Goal: Task Accomplishment & Management: Complete application form

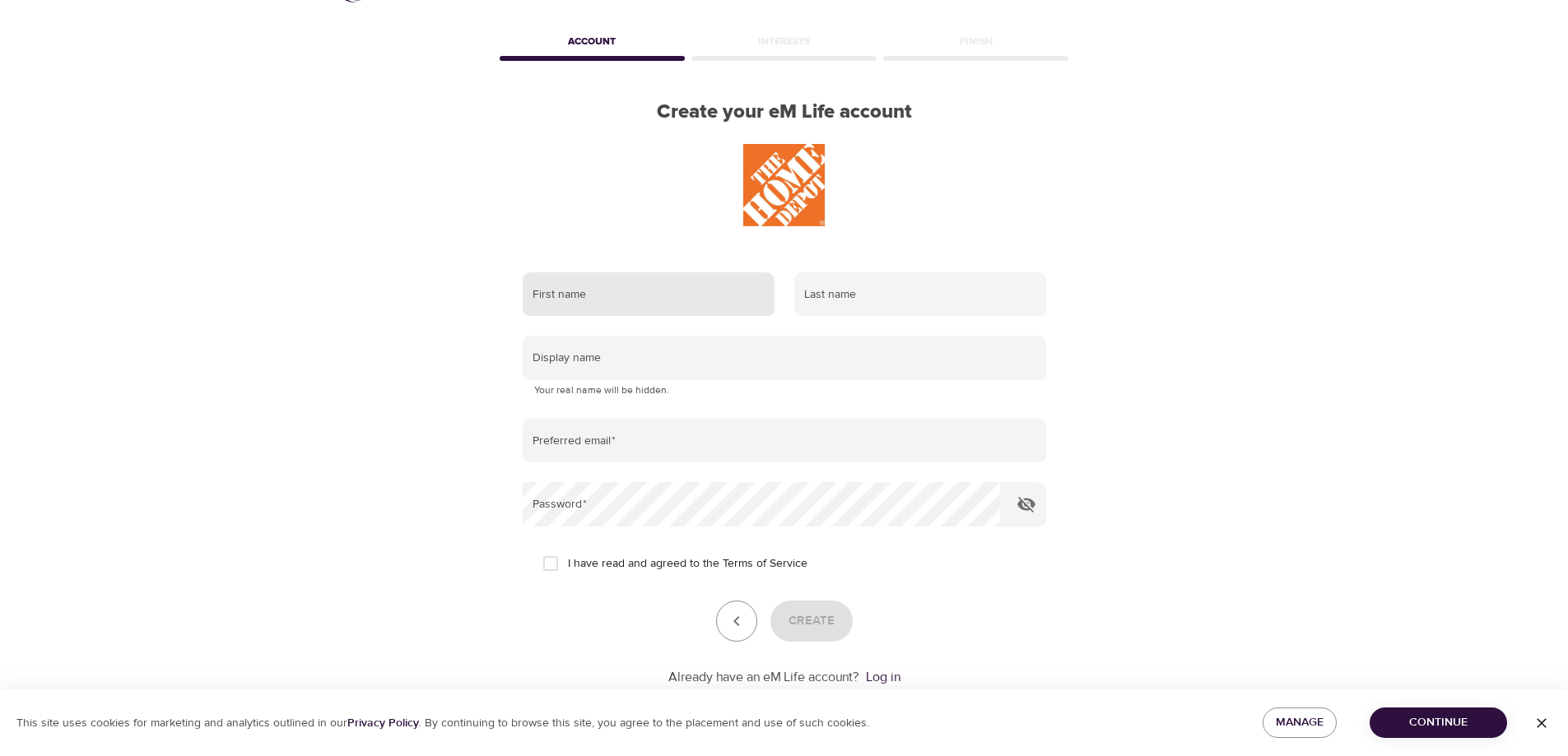
scroll to position [16, 0]
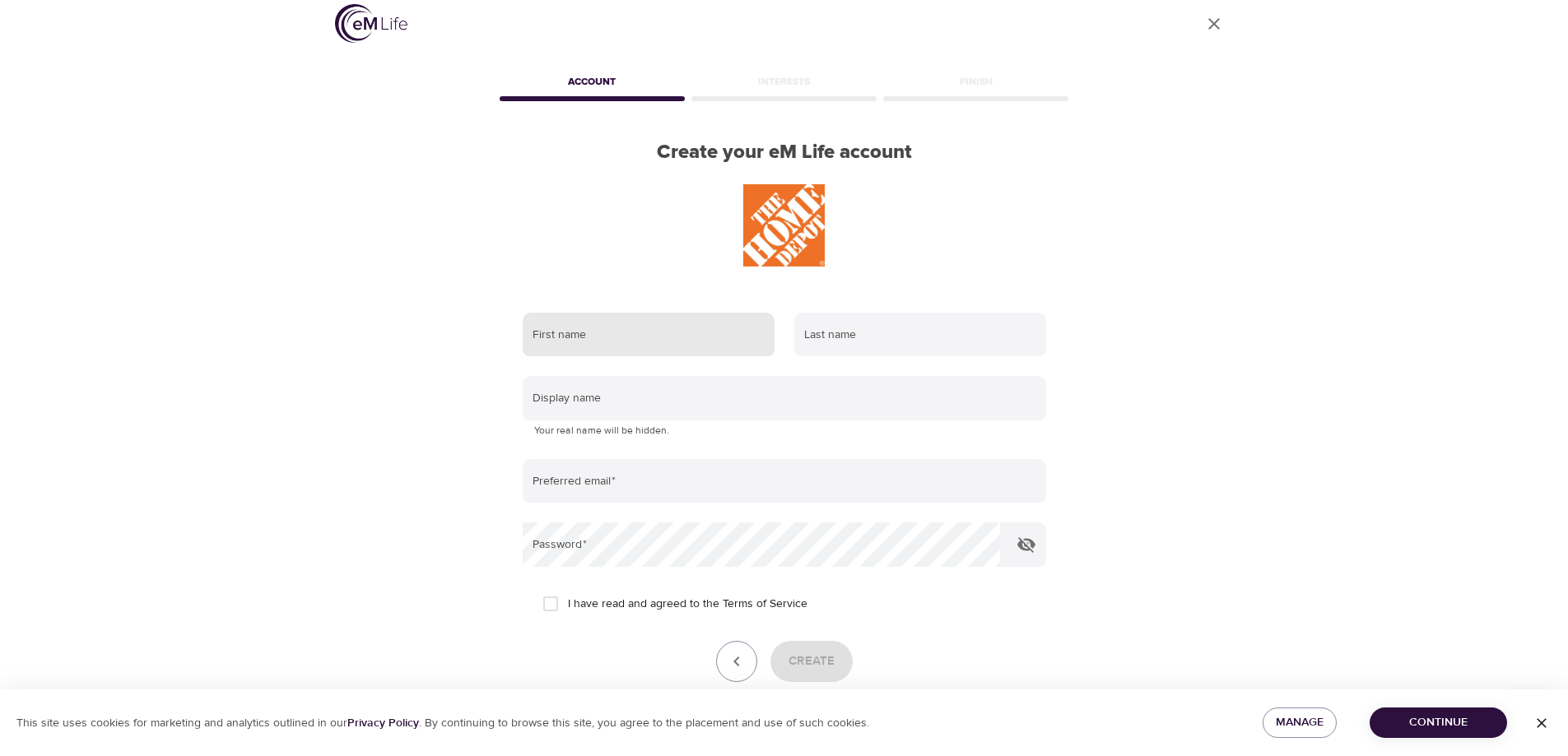
click at [629, 342] on input "text" at bounding box center [649, 334] width 252 height 45
type input "[PERSON_NAME]"
type input "[GEOGRAPHIC_DATA]"
type input "[EMAIL_ADDRESS][DOMAIN_NAME]"
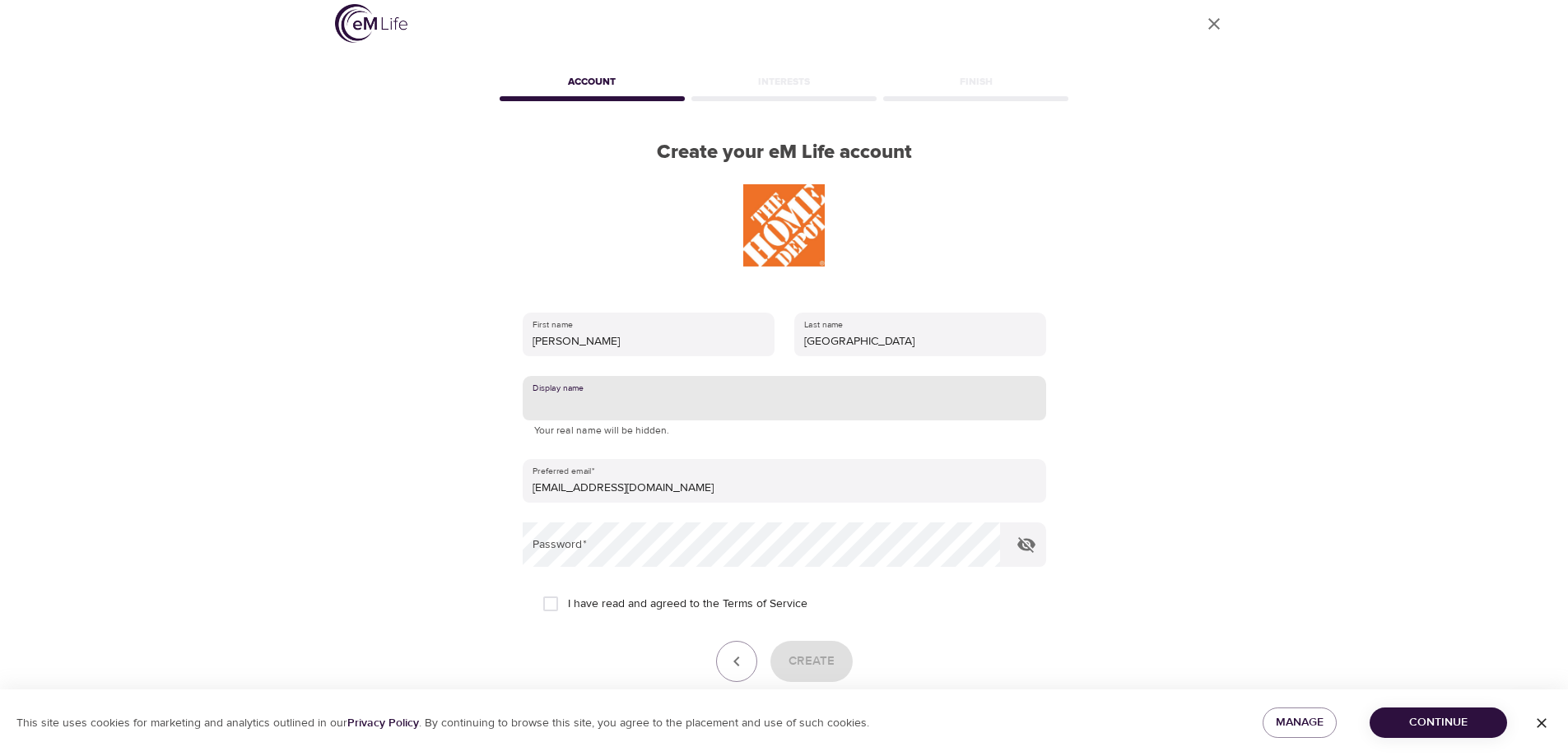
click at [671, 386] on input "text" at bounding box center [785, 398] width 524 height 45
drag, startPoint x: 732, startPoint y: 383, endPoint x: 753, endPoint y: 387, distance: 21.4
click at [734, 383] on input "text" at bounding box center [785, 398] width 524 height 45
click at [1119, 415] on div "User Profile Account Interests Finish Create your eM Life account First name [P…" at bounding box center [784, 362] width 938 height 756
click at [676, 397] on input "text" at bounding box center [785, 398] width 524 height 45
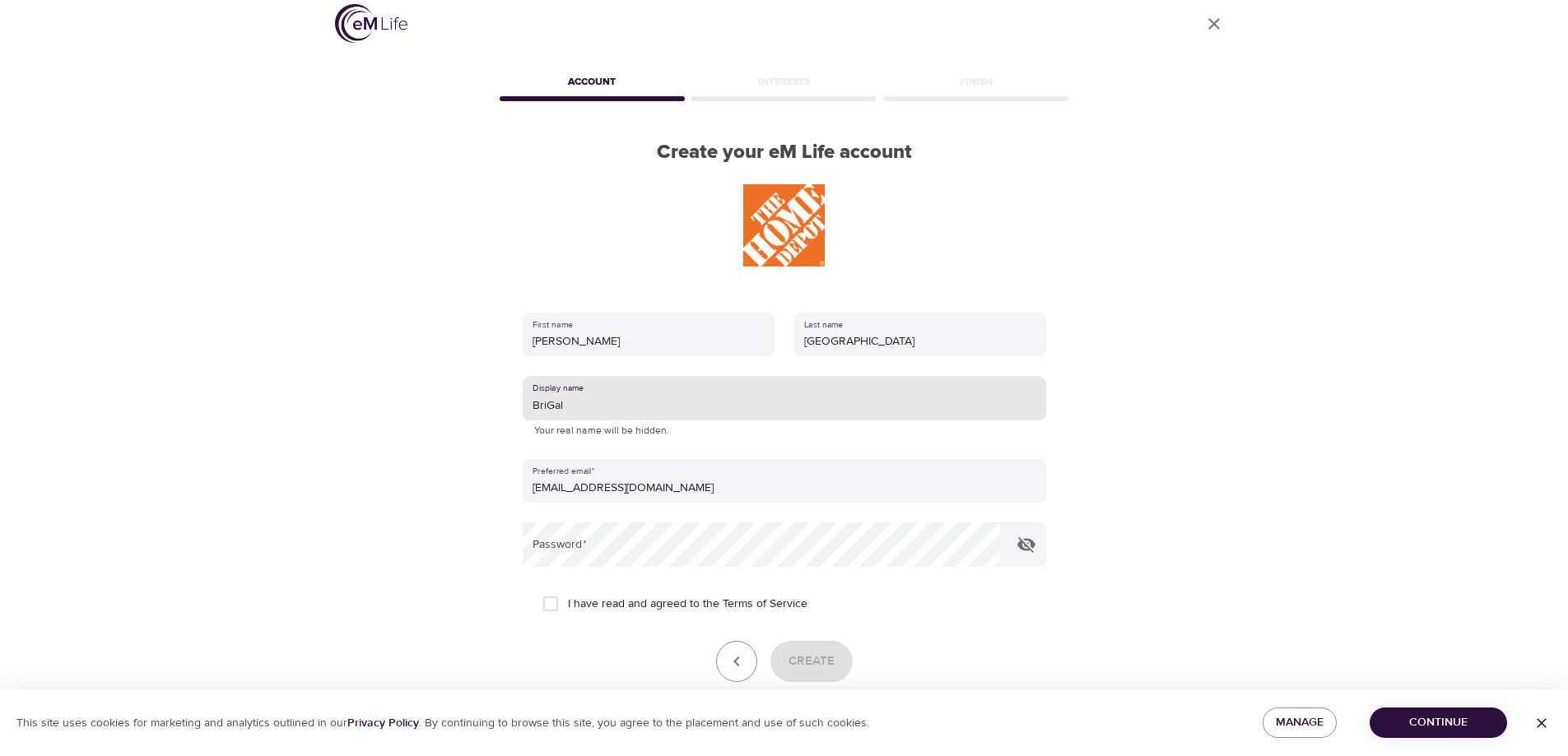
type input "BriGal"
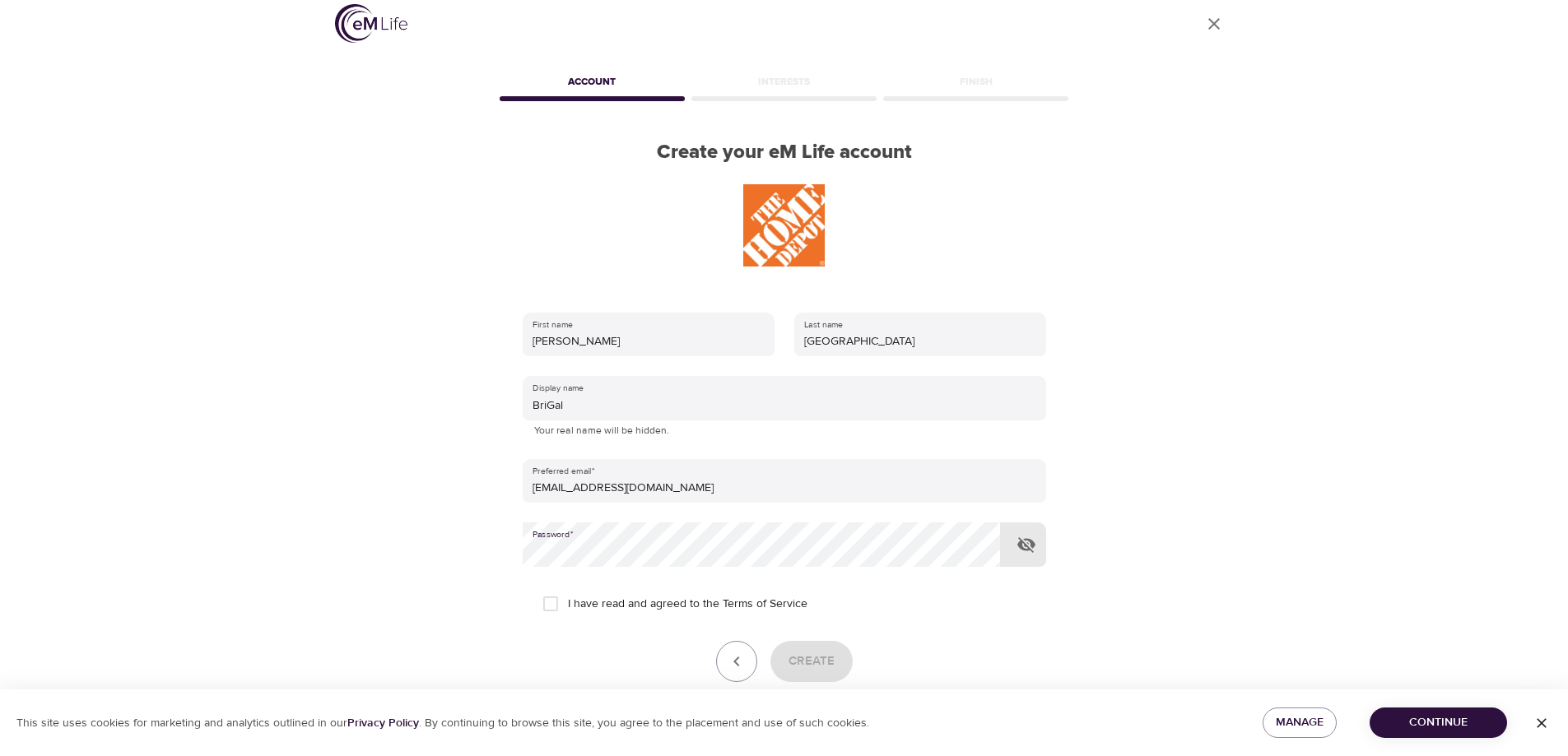
click at [553, 608] on input "I have read and agreed to the Terms of Service" at bounding box center [550, 604] width 35 height 35
checkbox input "true"
click at [1029, 548] on icon "button" at bounding box center [1026, 545] width 18 height 16
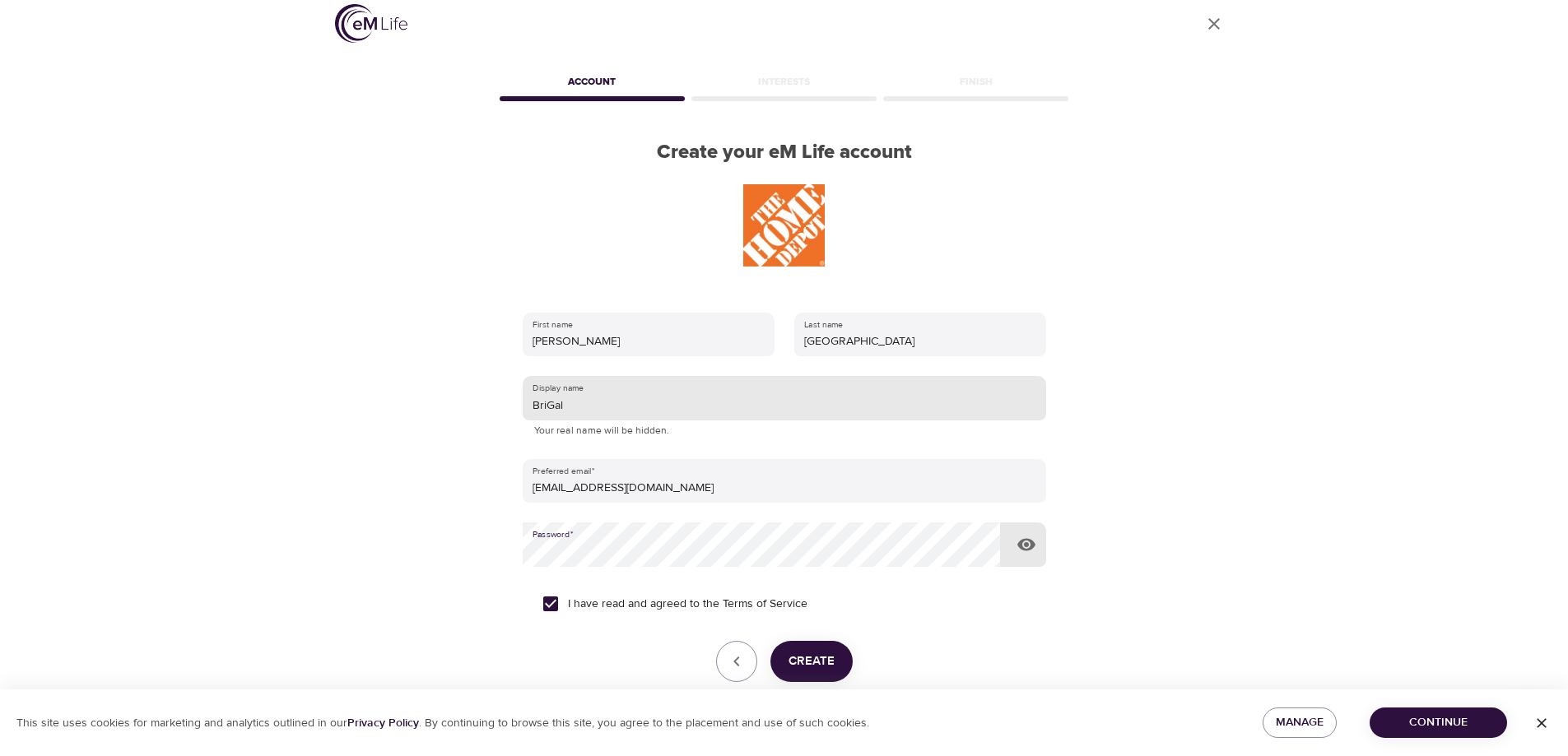
click at [618, 401] on input "BriGal" at bounding box center [785, 398] width 524 height 45
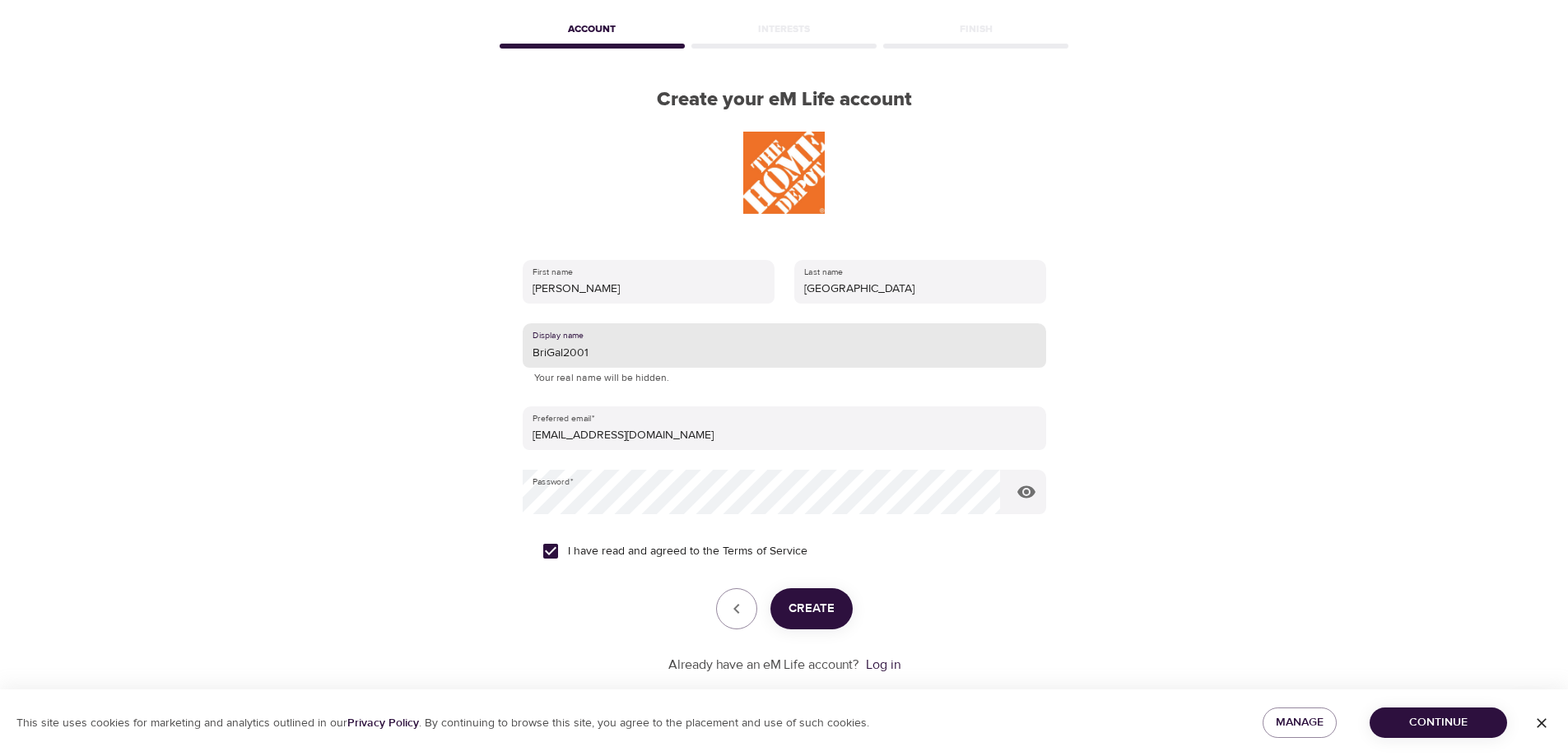
scroll to position [98, 0]
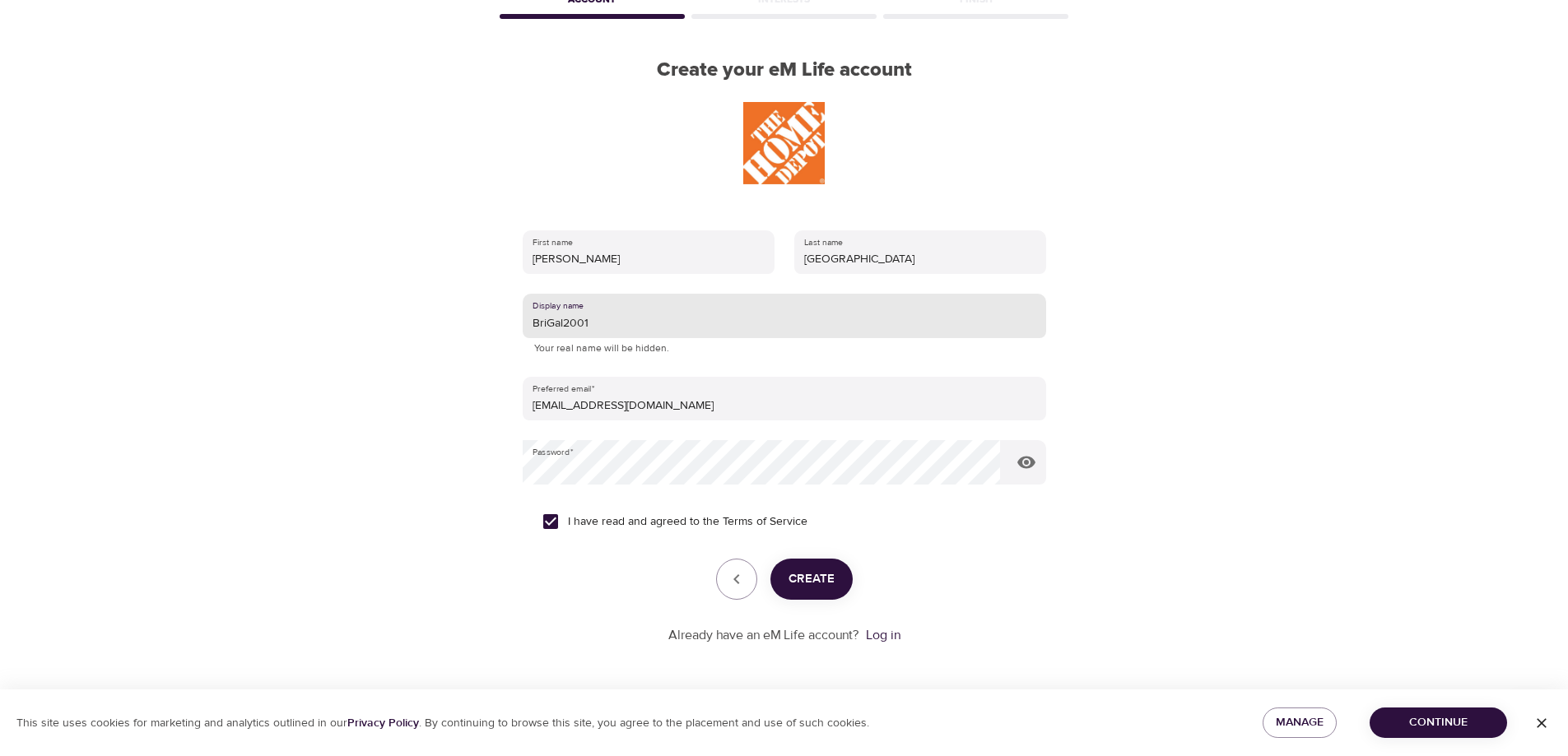
type input "BriGal2001"
click at [820, 590] on span "Create" at bounding box center [811, 579] width 46 height 21
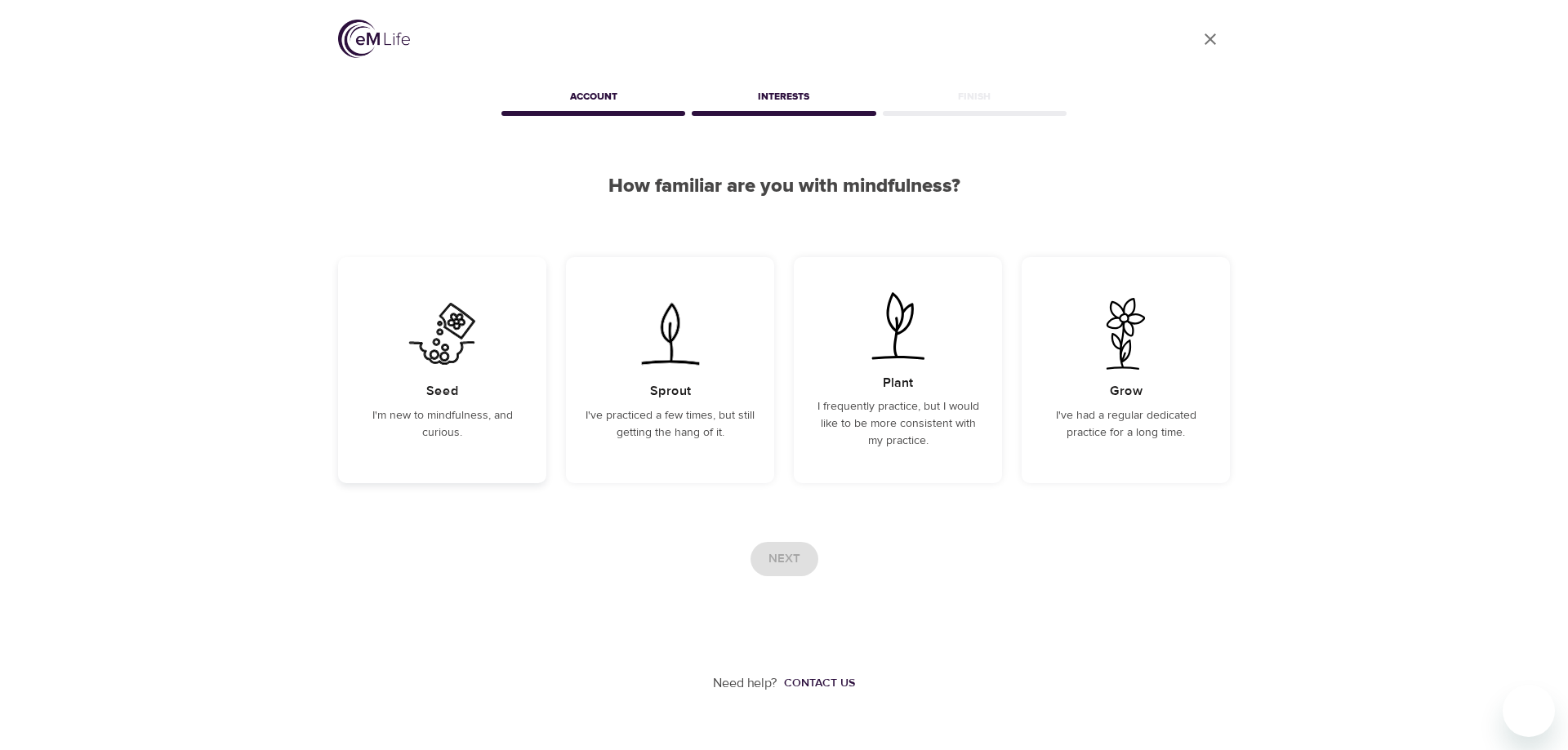
click at [451, 445] on div "Seed I'm new to mindfulness, and curious." at bounding box center [442, 370] width 208 height 226
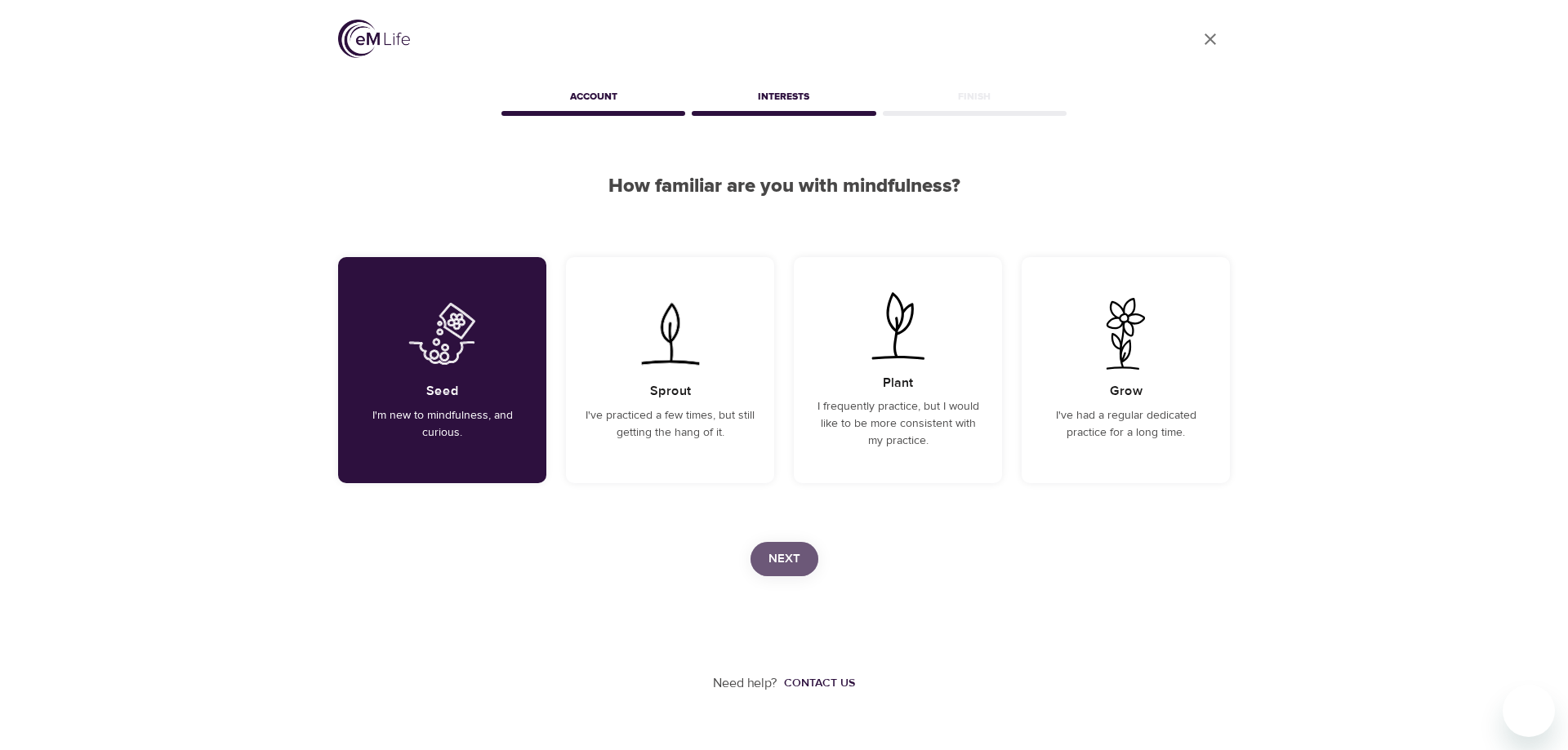
click at [776, 561] on span "Next" at bounding box center [785, 559] width 32 height 21
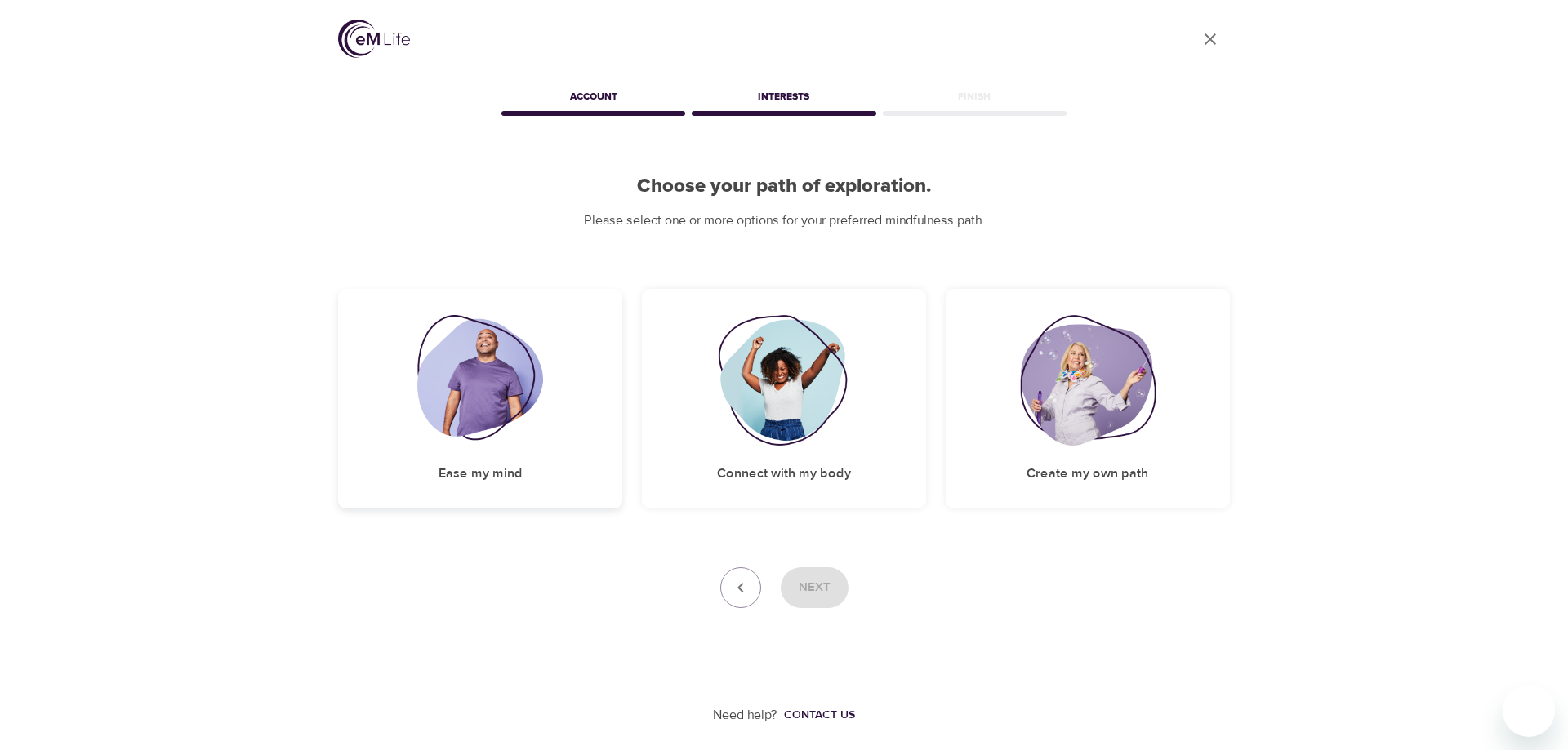
click at [477, 406] on img at bounding box center [480, 380] width 127 height 131
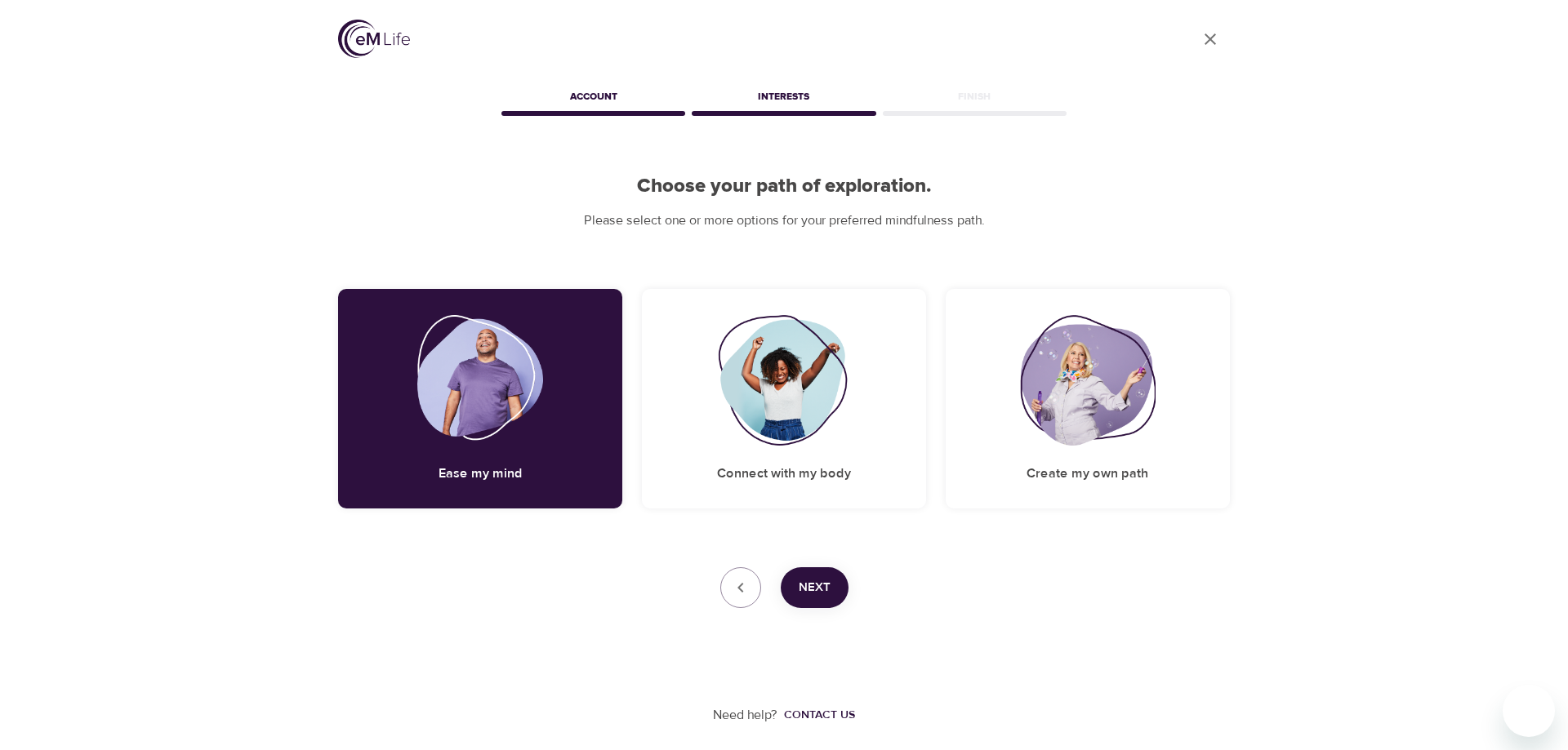
click at [824, 584] on span "Next" at bounding box center [815, 587] width 32 height 21
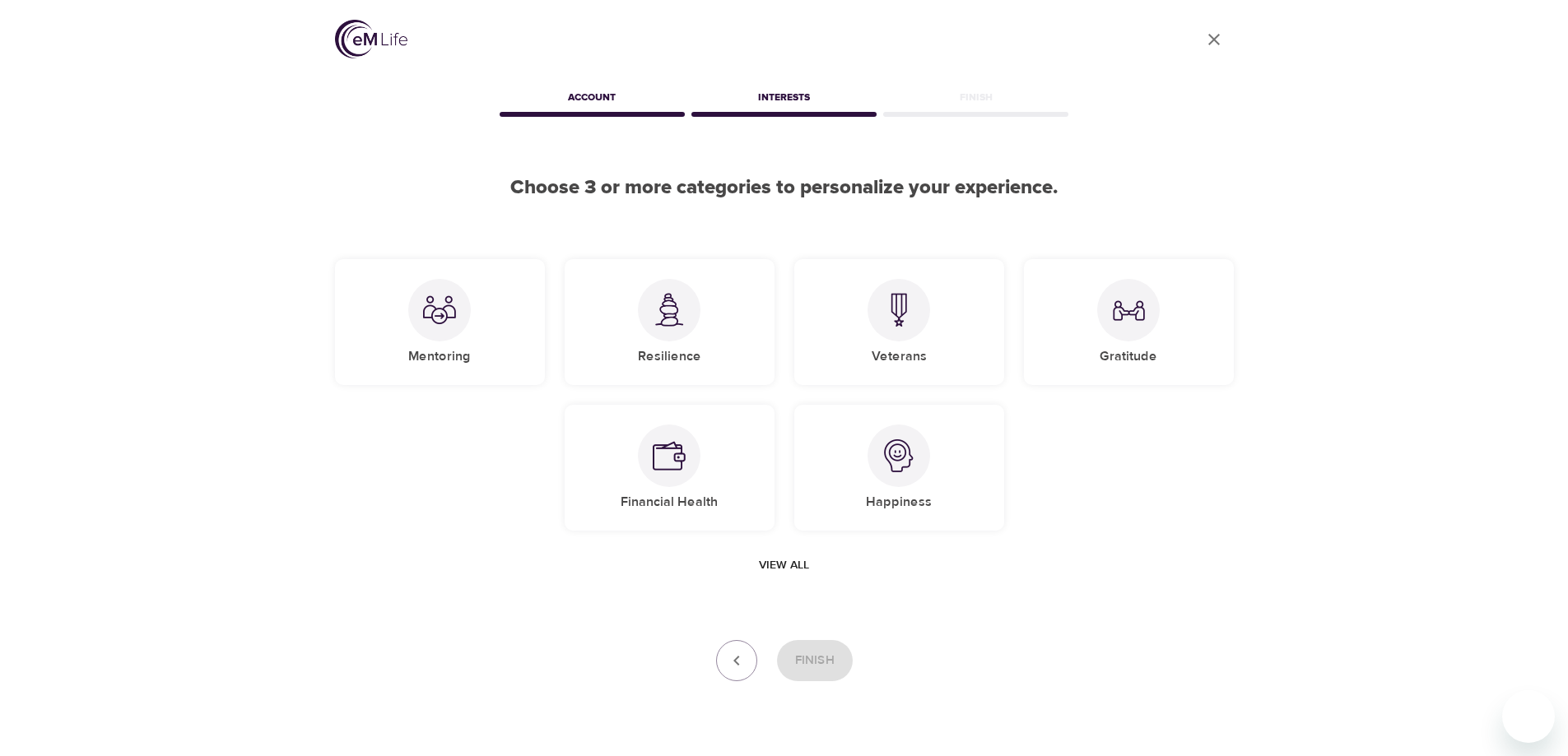
click at [798, 562] on span "View all" at bounding box center [783, 566] width 50 height 20
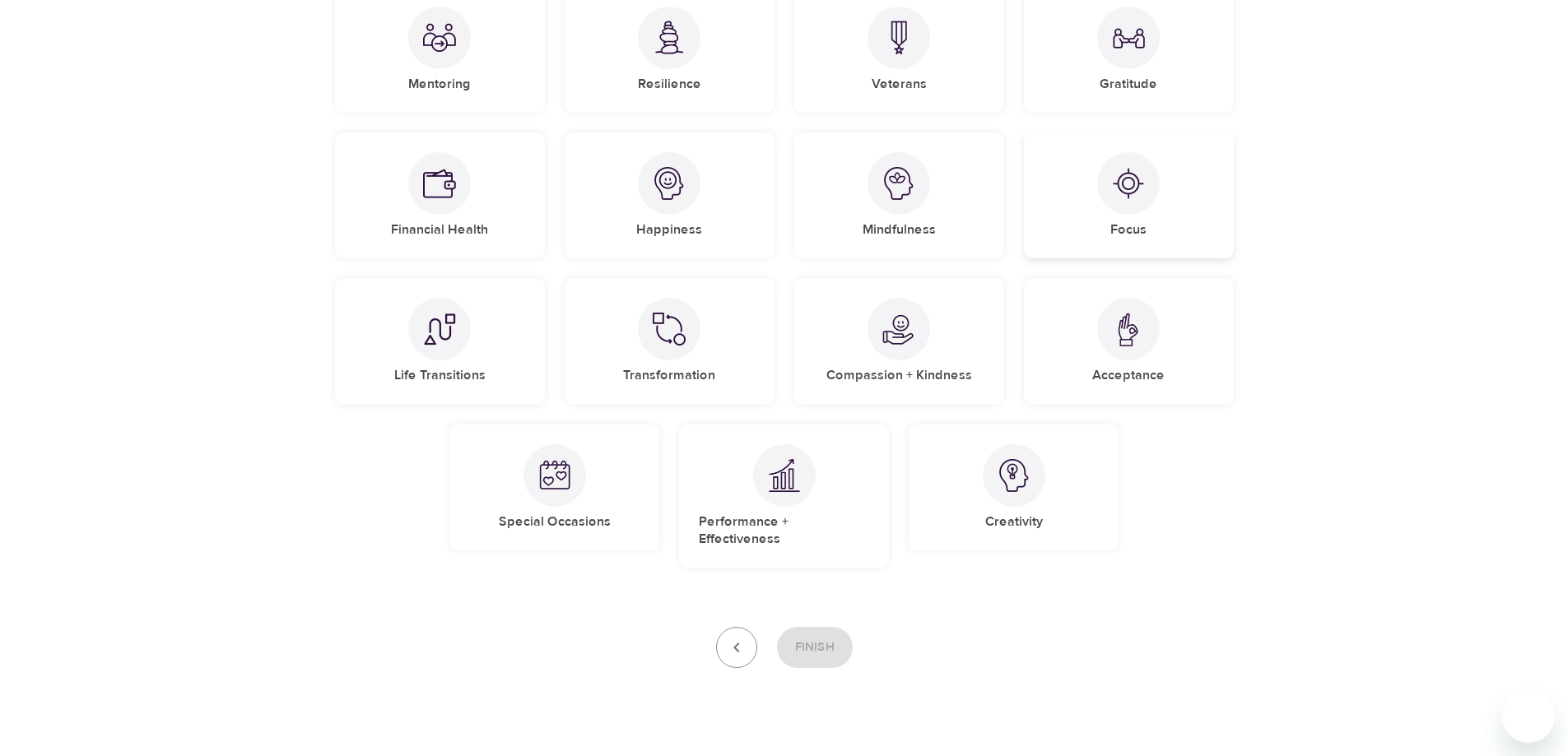
scroll to position [285, 0]
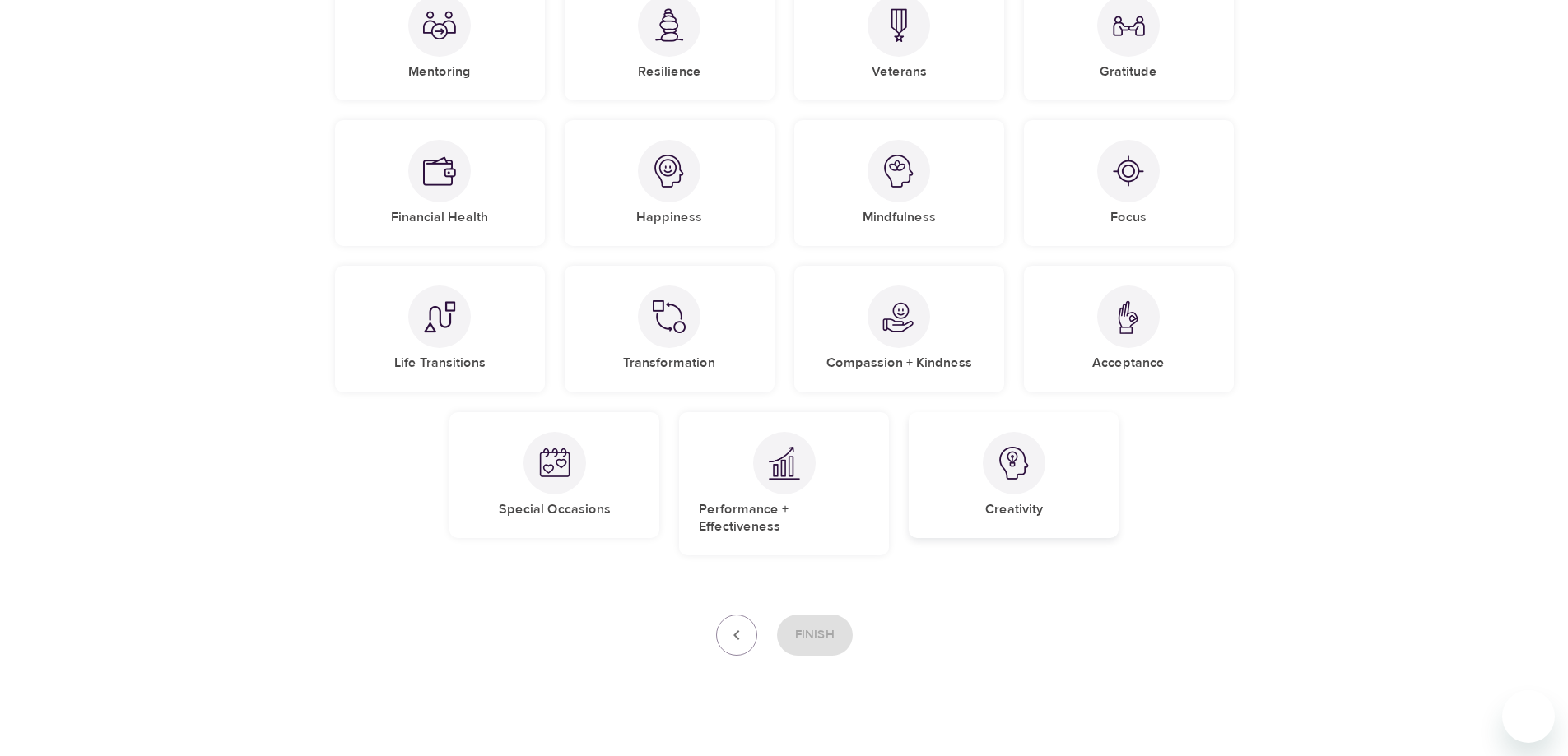
click at [1014, 483] on div at bounding box center [1014, 463] width 63 height 63
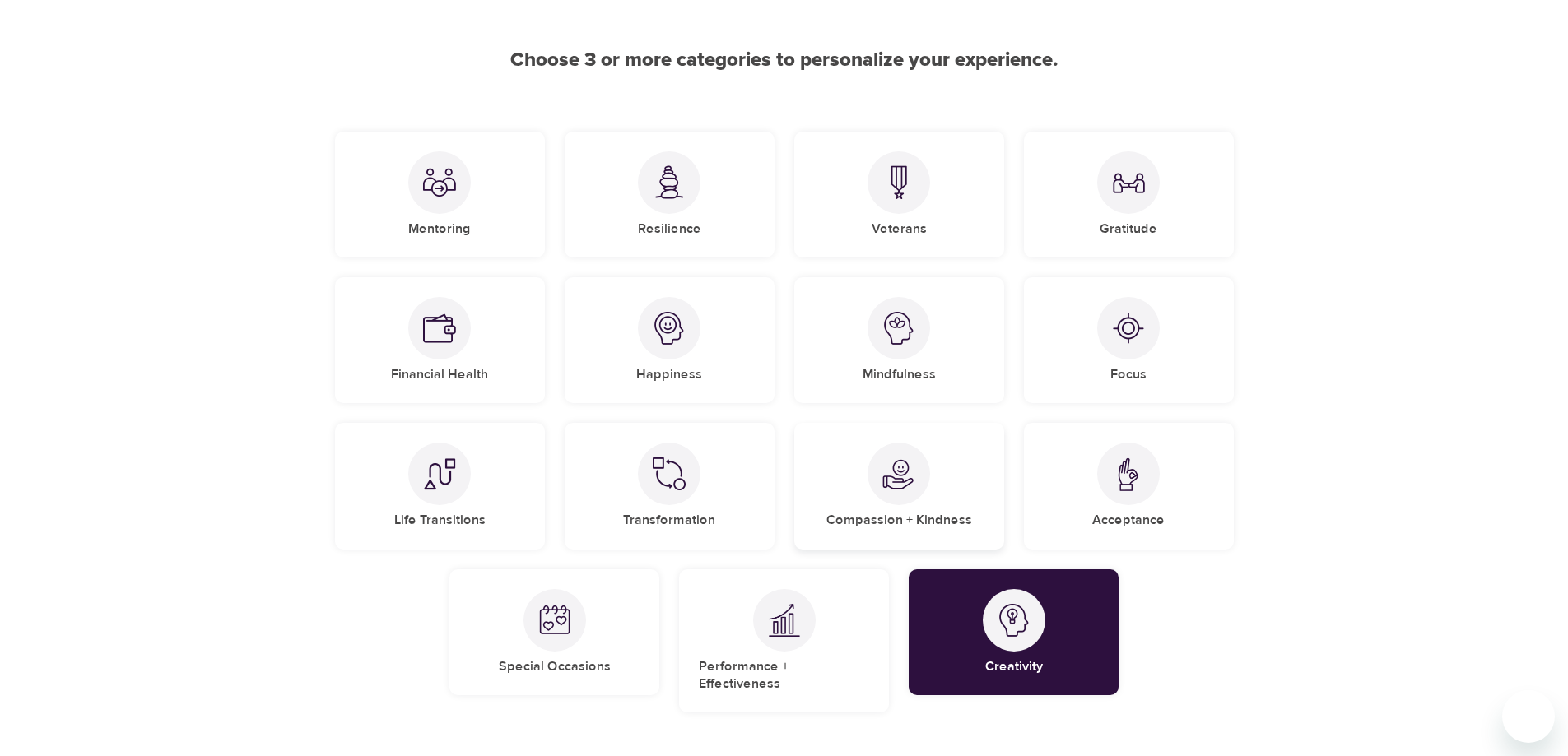
scroll to position [120, 0]
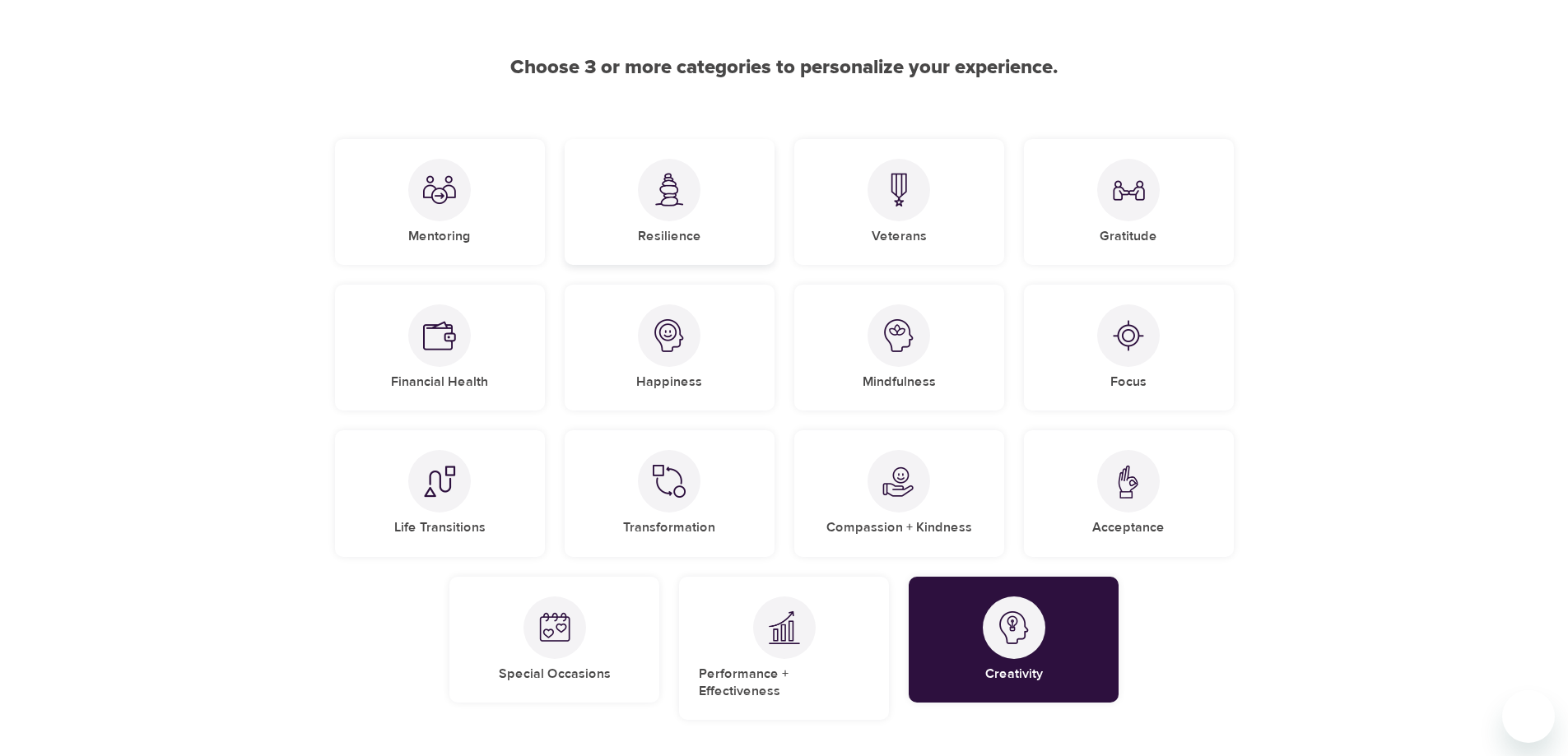
click at [654, 204] on img at bounding box center [668, 190] width 33 height 34
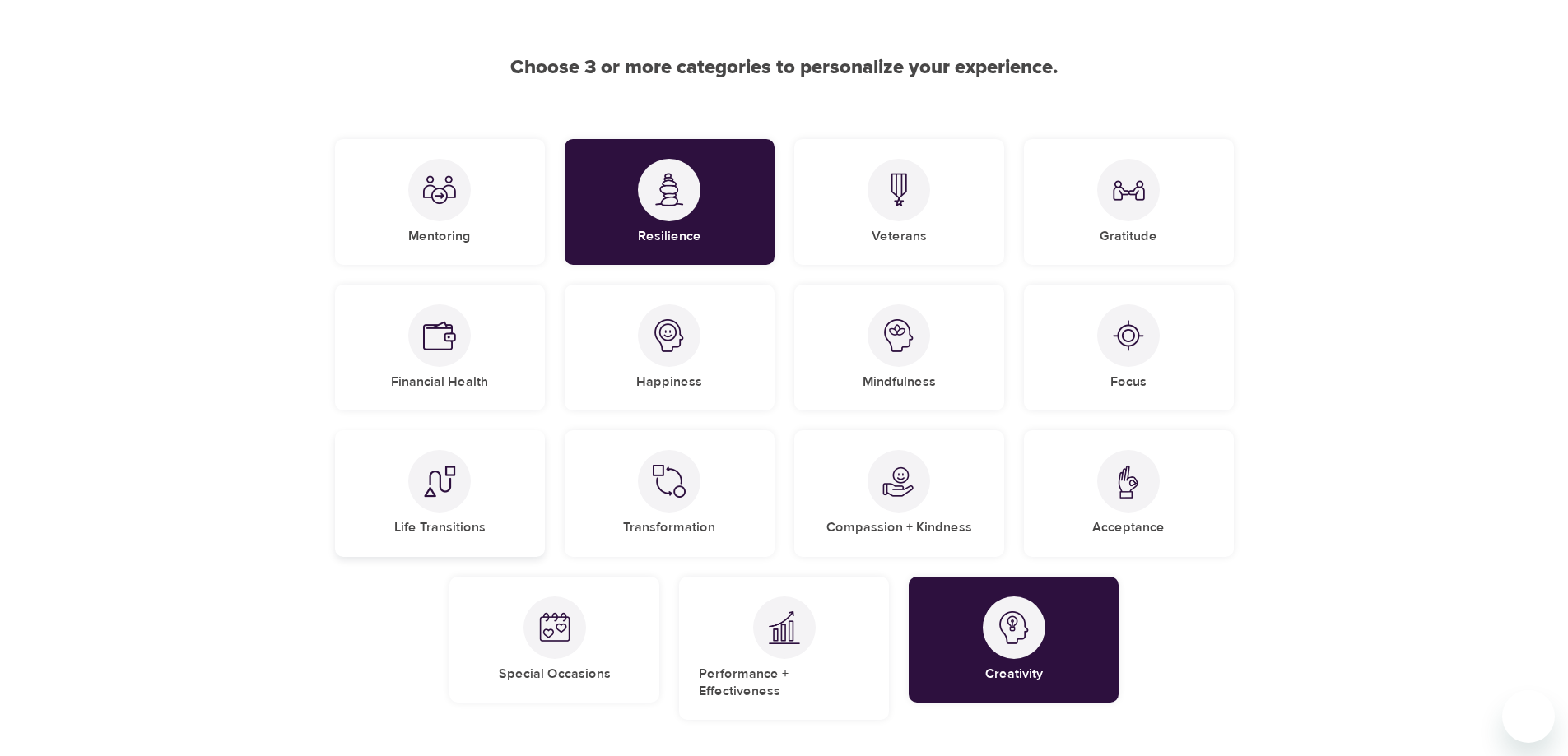
click at [469, 505] on div "Life Transitions" at bounding box center [439, 492] width 210 height 126
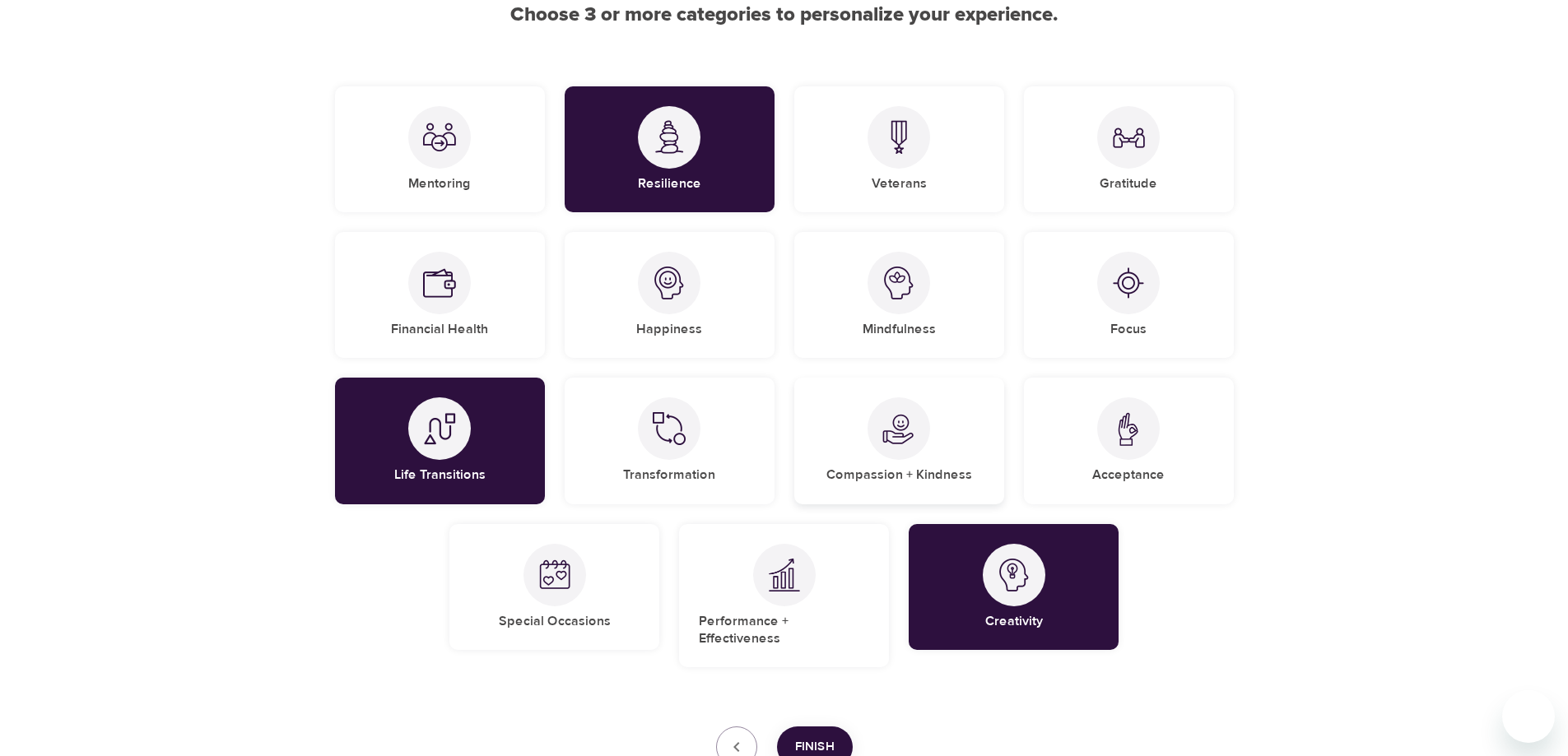
scroll to position [203, 0]
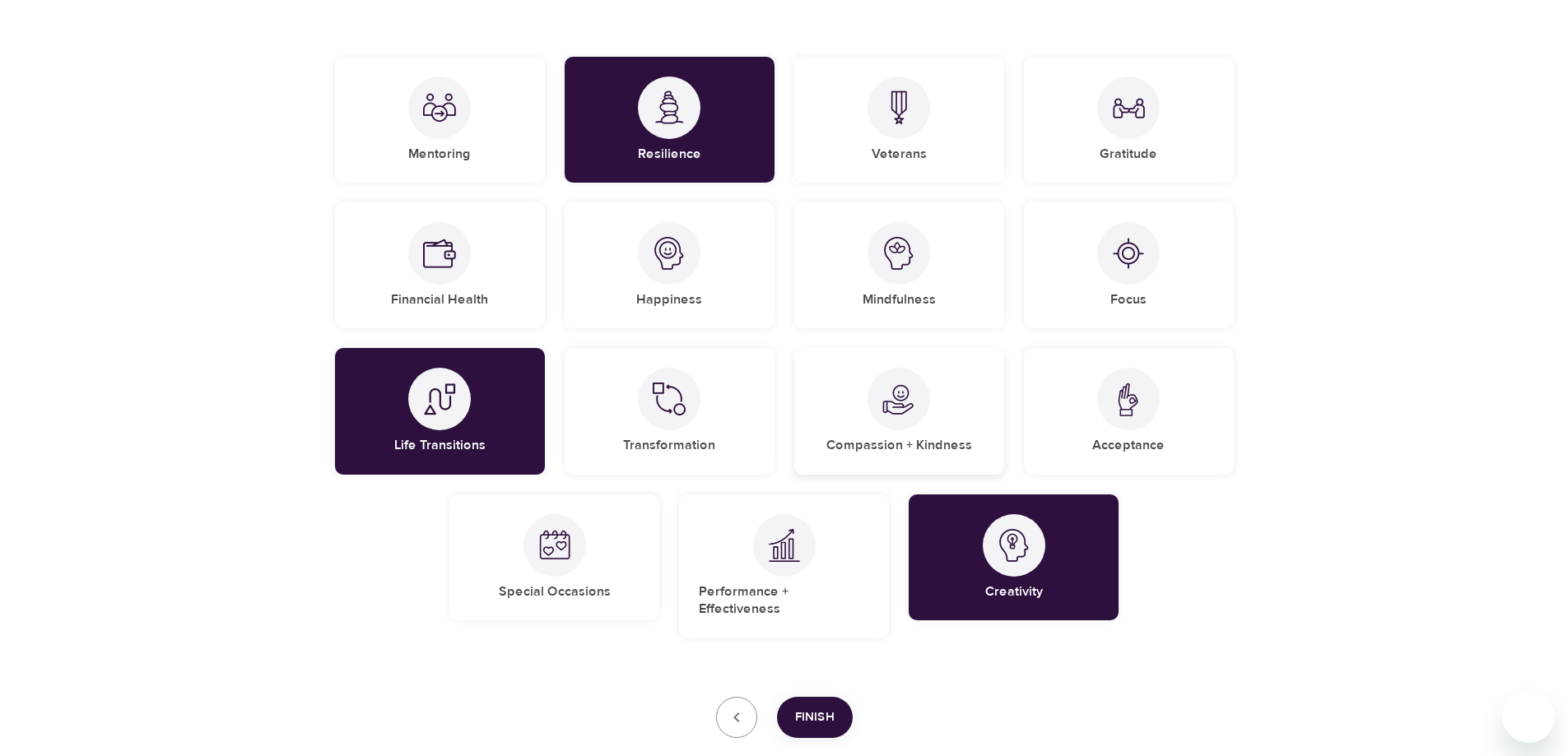
click at [942, 383] on div "Compassion + Kindness" at bounding box center [899, 411] width 210 height 126
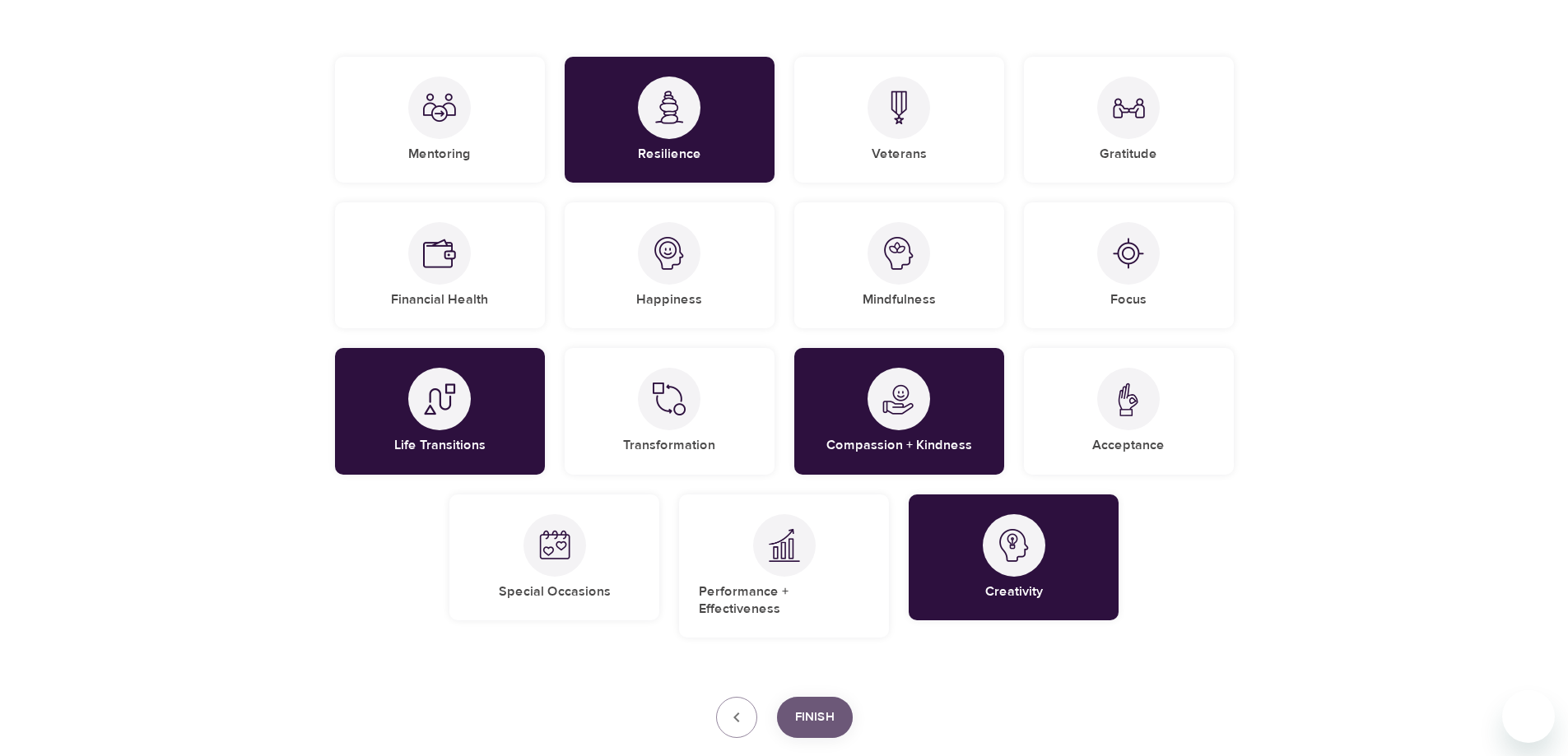
click at [834, 697] on button "Finish" at bounding box center [815, 717] width 76 height 41
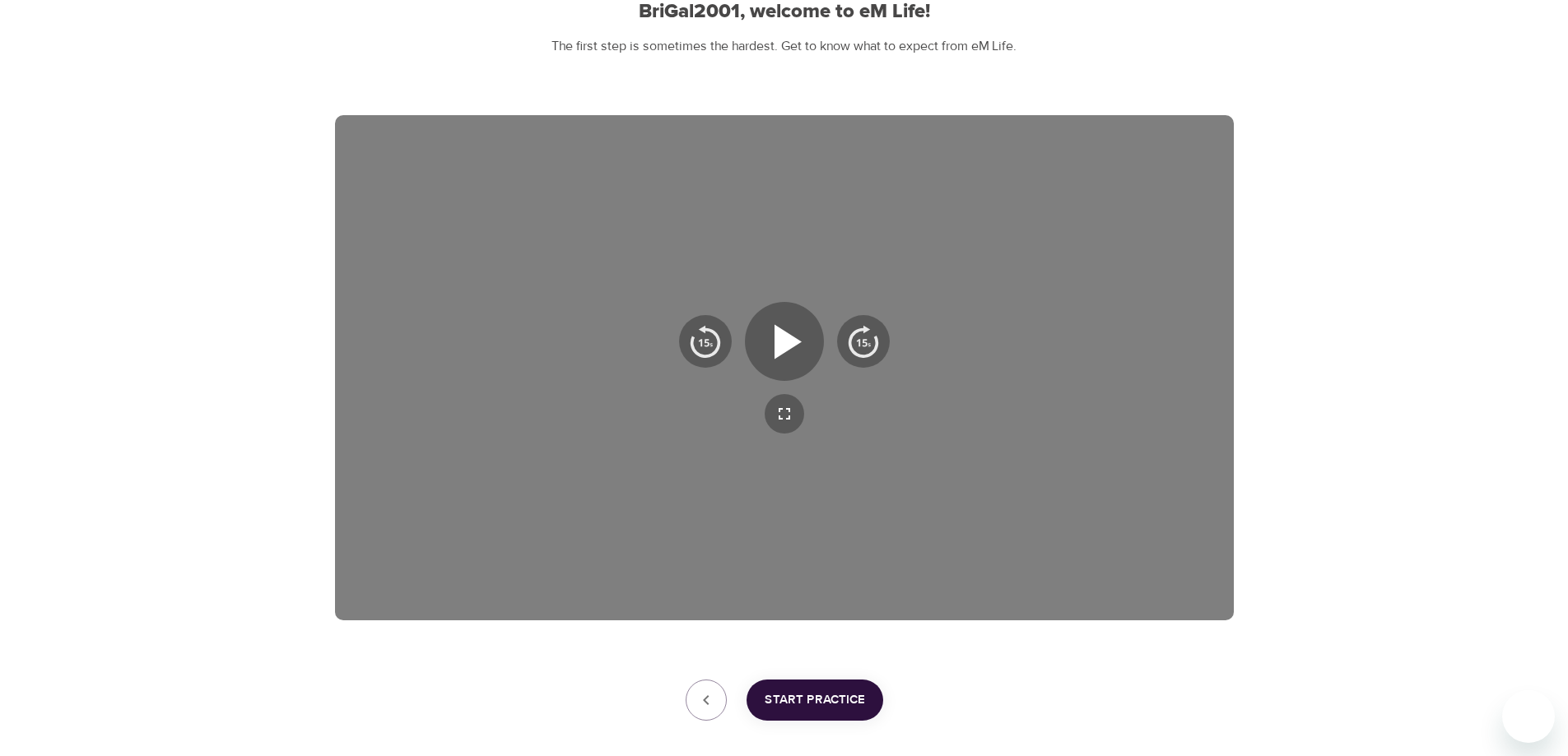
click at [847, 704] on span "Start Practice" at bounding box center [814, 699] width 101 height 21
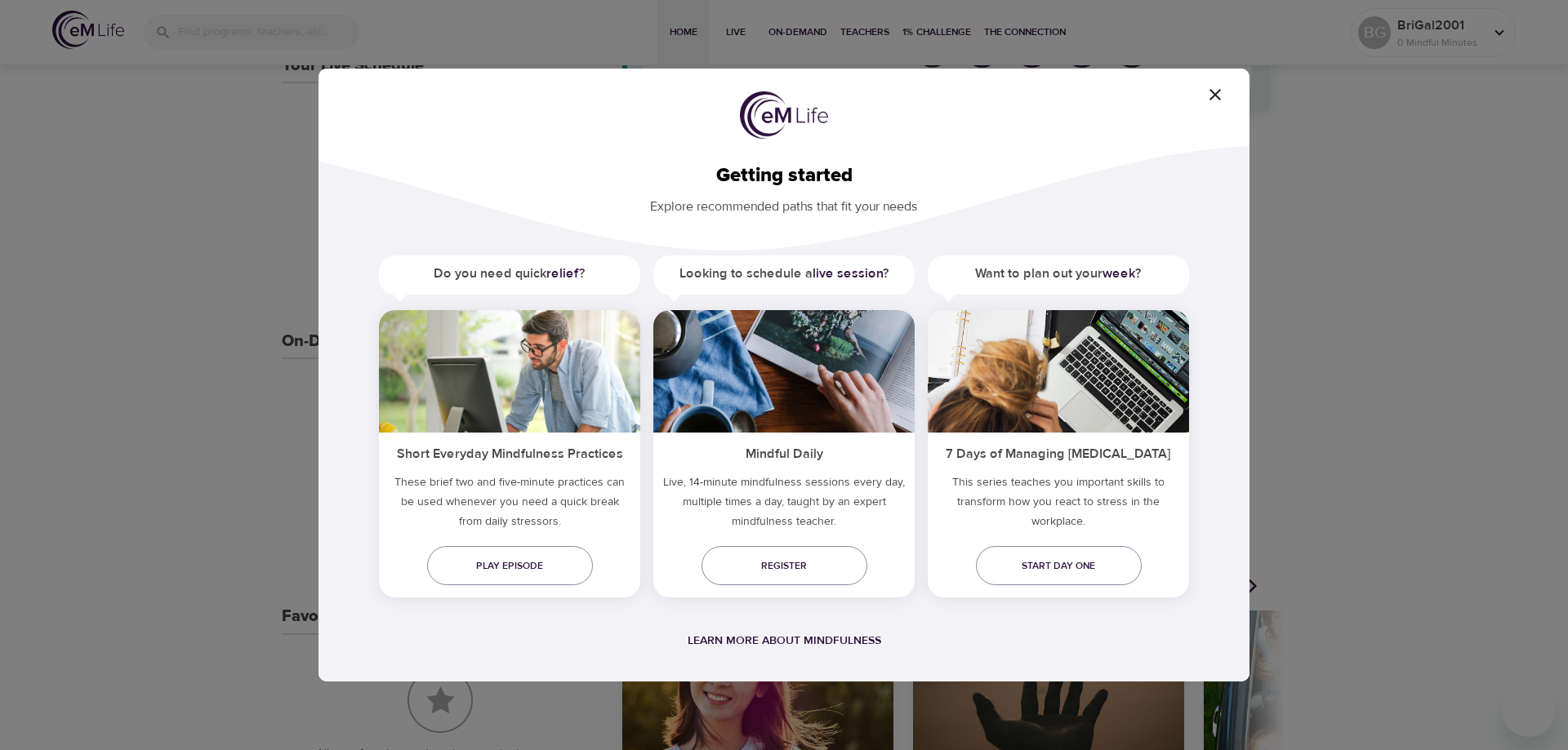
click at [1208, 87] on span "button" at bounding box center [1215, 94] width 39 height 19
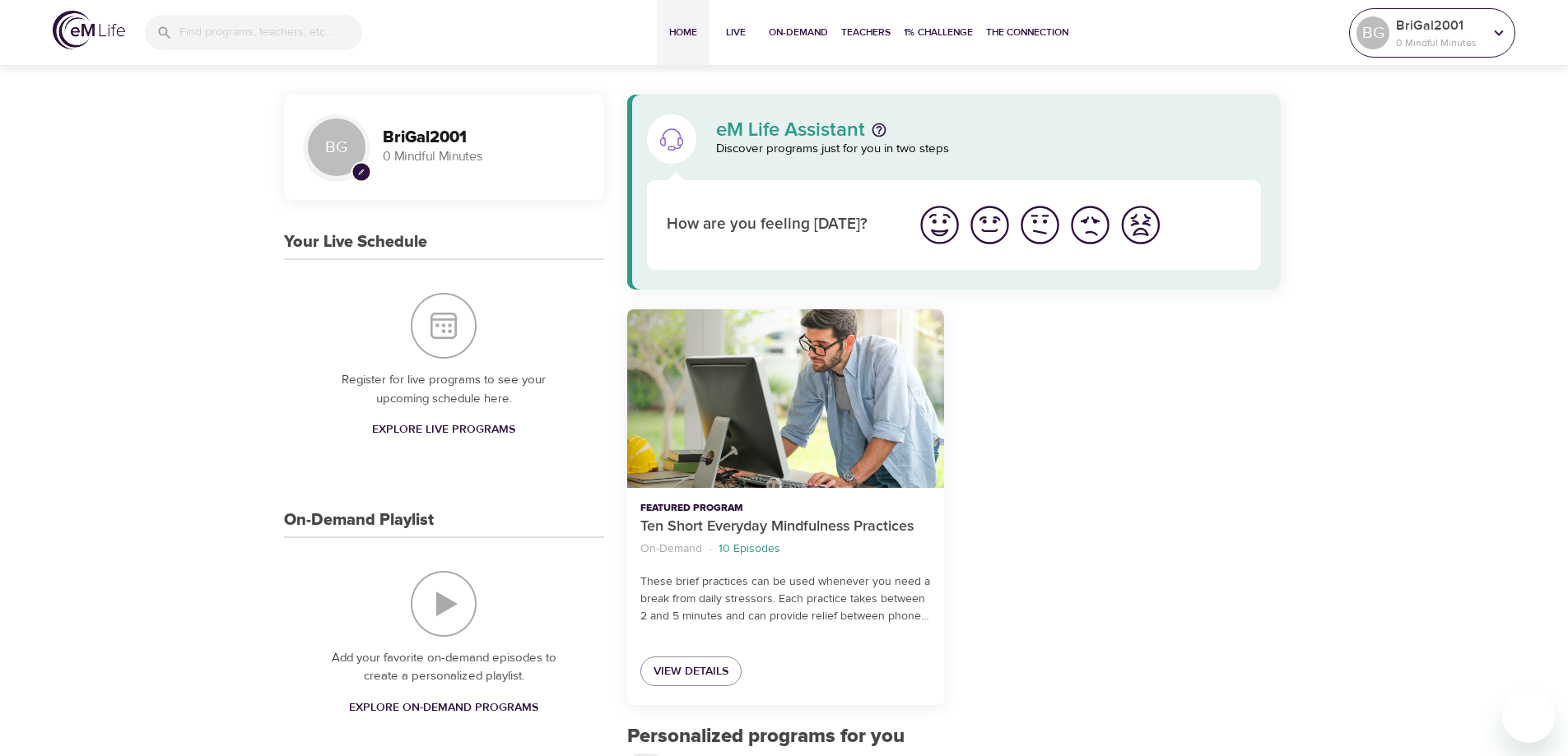
click at [1491, 38] on icon at bounding box center [1498, 32] width 18 height 18
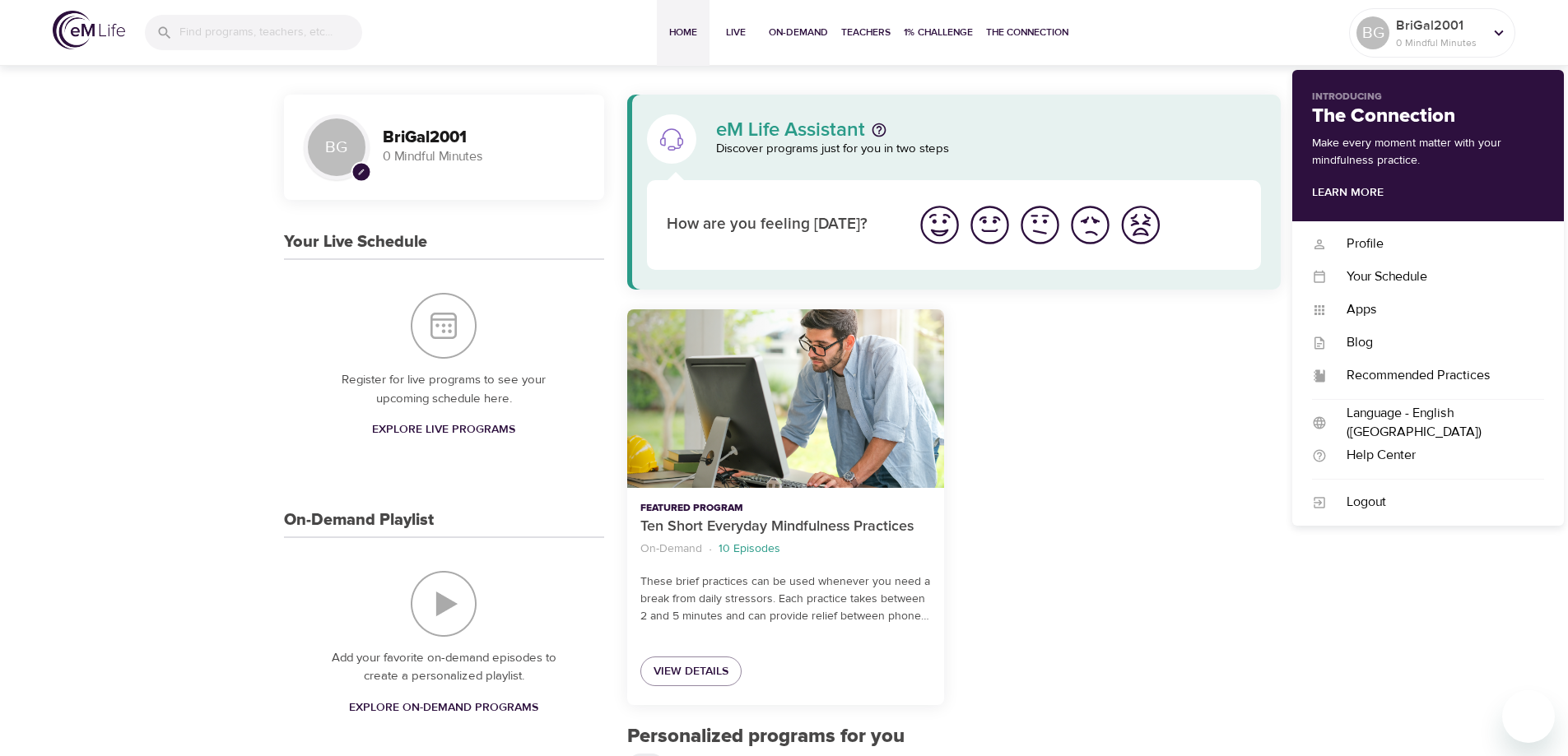
click at [1239, 49] on div "Home Live On-Demand Teachers 1% Challenge The Connection" at bounding box center [865, 33] width 967 height 66
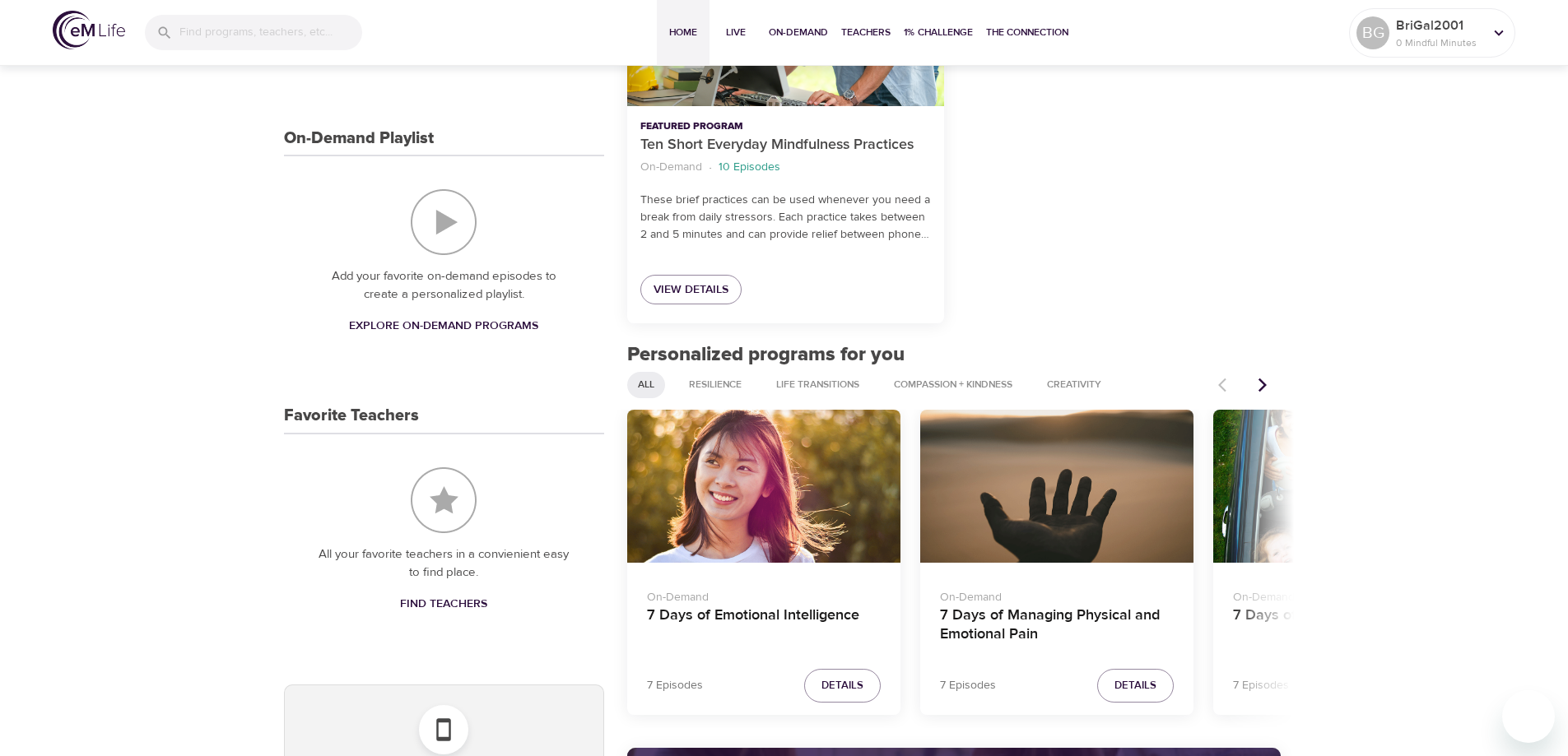
scroll to position [411, 0]
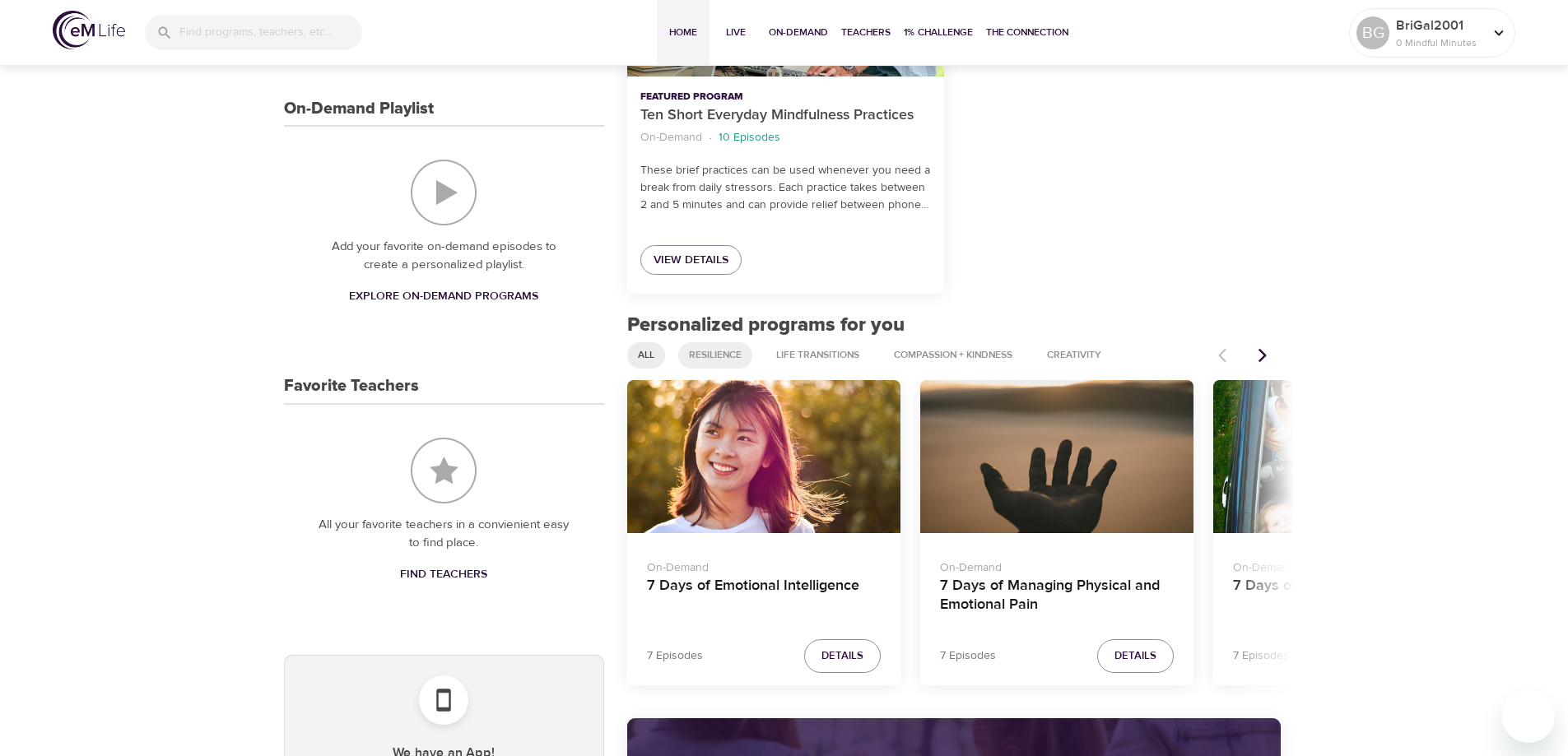
click at [721, 362] on span "Resilience" at bounding box center [716, 355] width 73 height 14
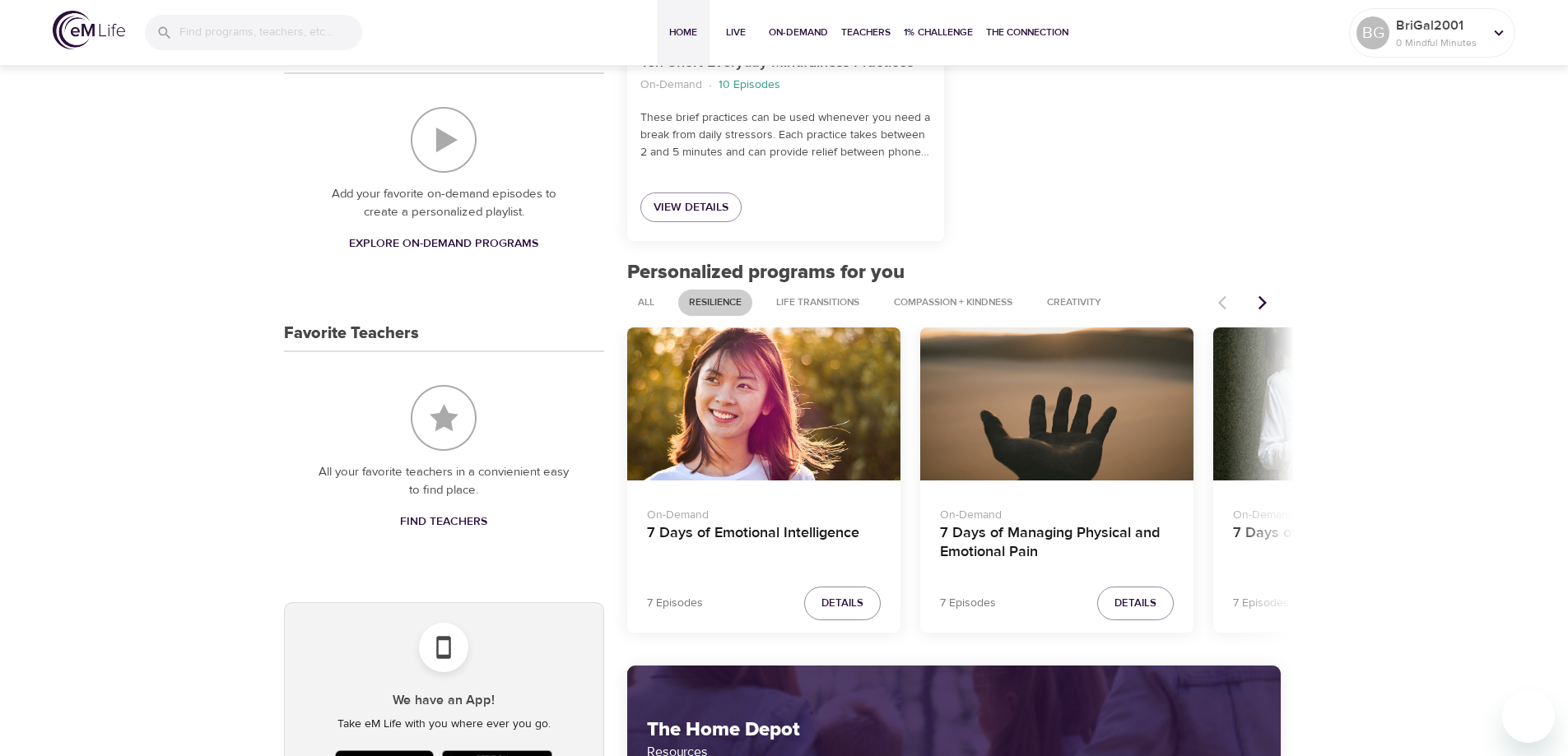
scroll to position [493, 0]
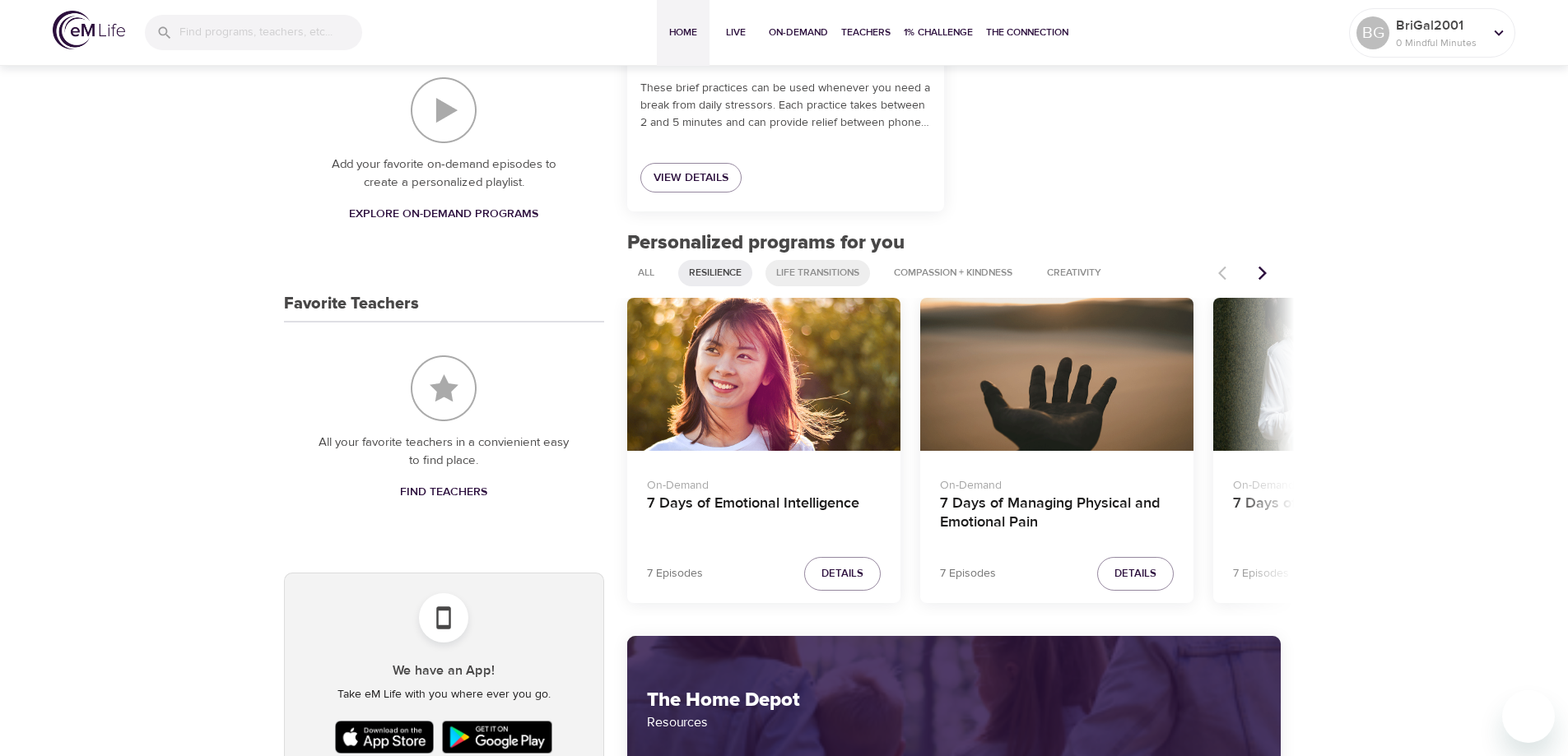
drag, startPoint x: 839, startPoint y: 275, endPoint x: 928, endPoint y: 275, distance: 89.0
click at [841, 275] on span "Life Transitions" at bounding box center [818, 273] width 103 height 14
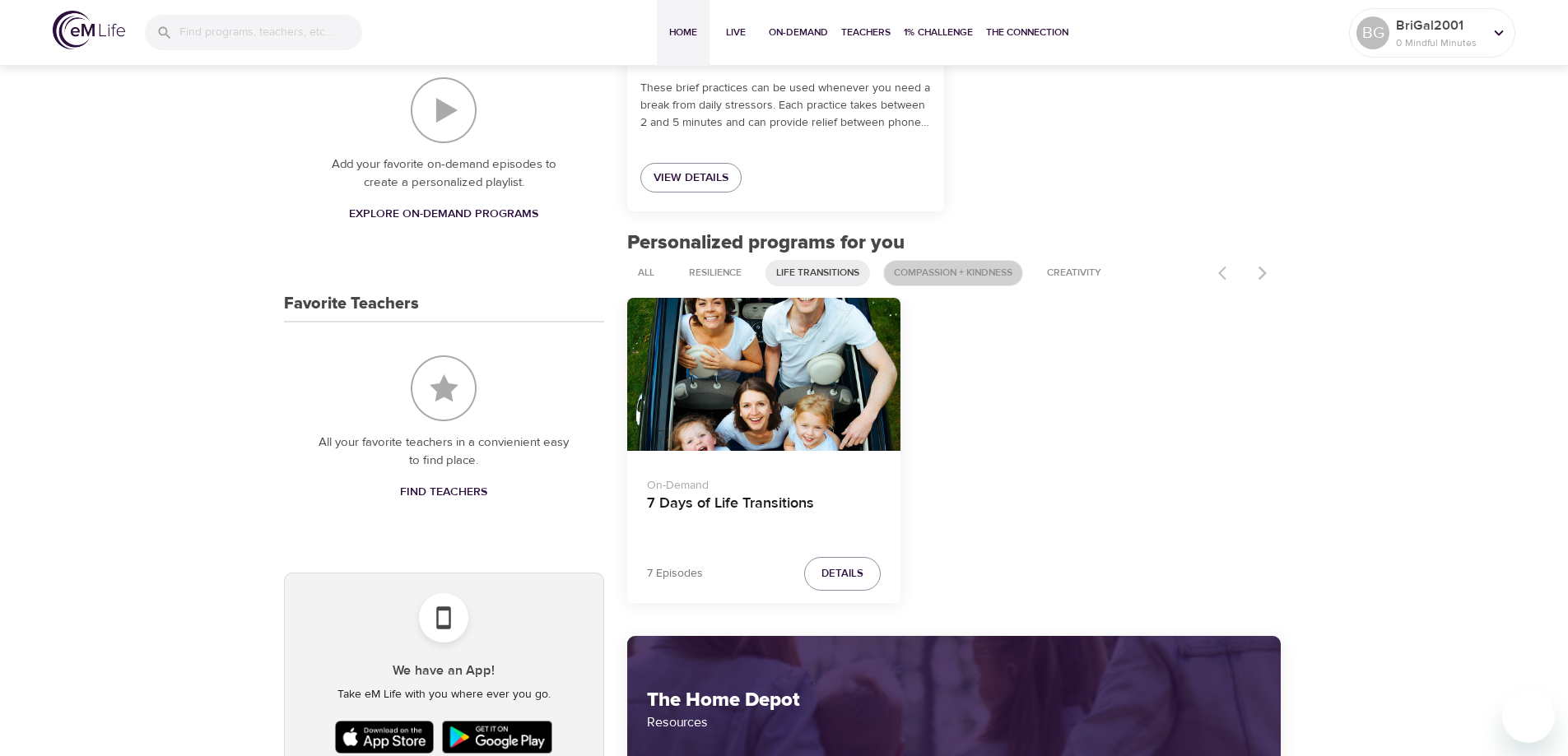
click at [954, 275] on span "Compassion + Kindness" at bounding box center [953, 273] width 139 height 14
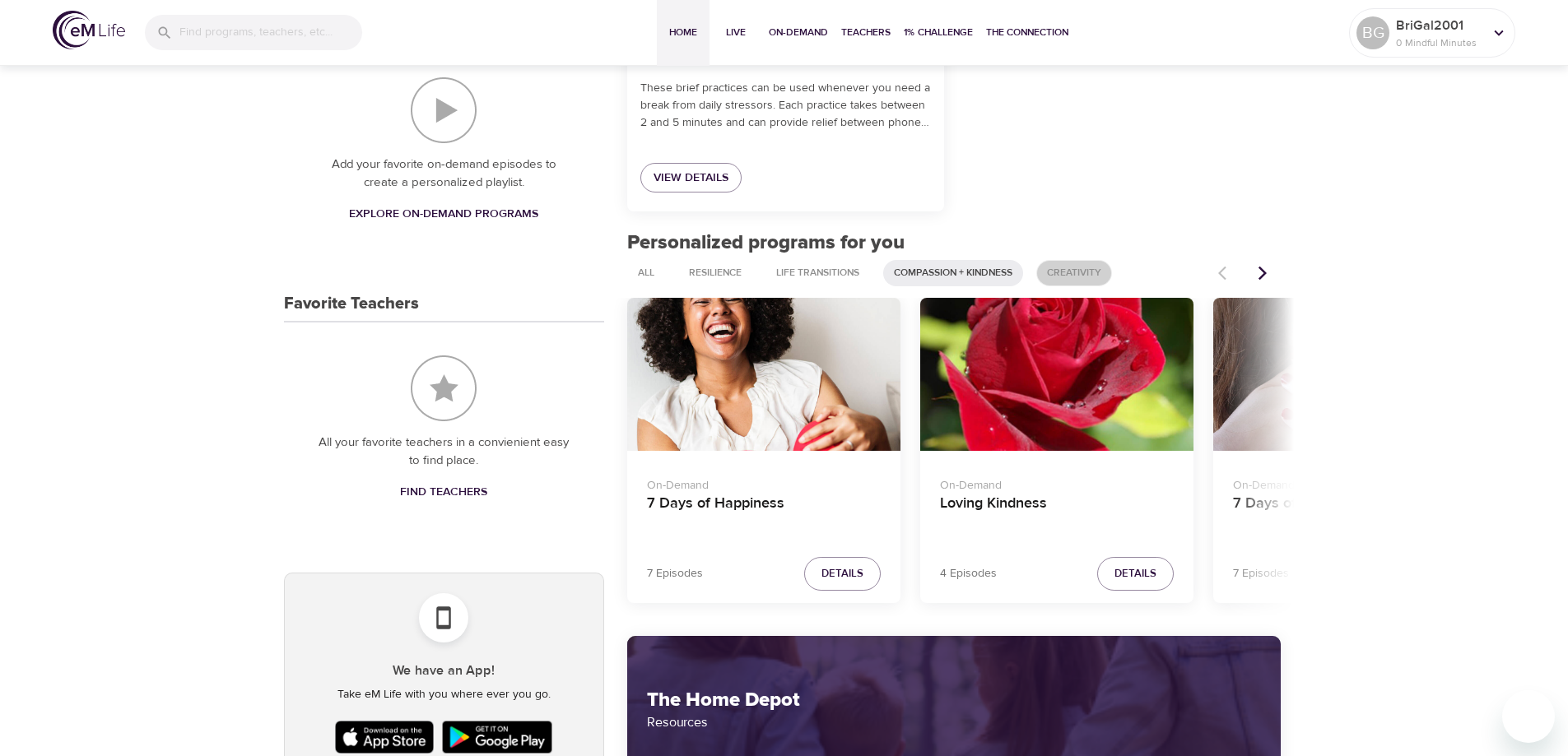
click at [1054, 274] on span "Creativity" at bounding box center [1074, 273] width 74 height 14
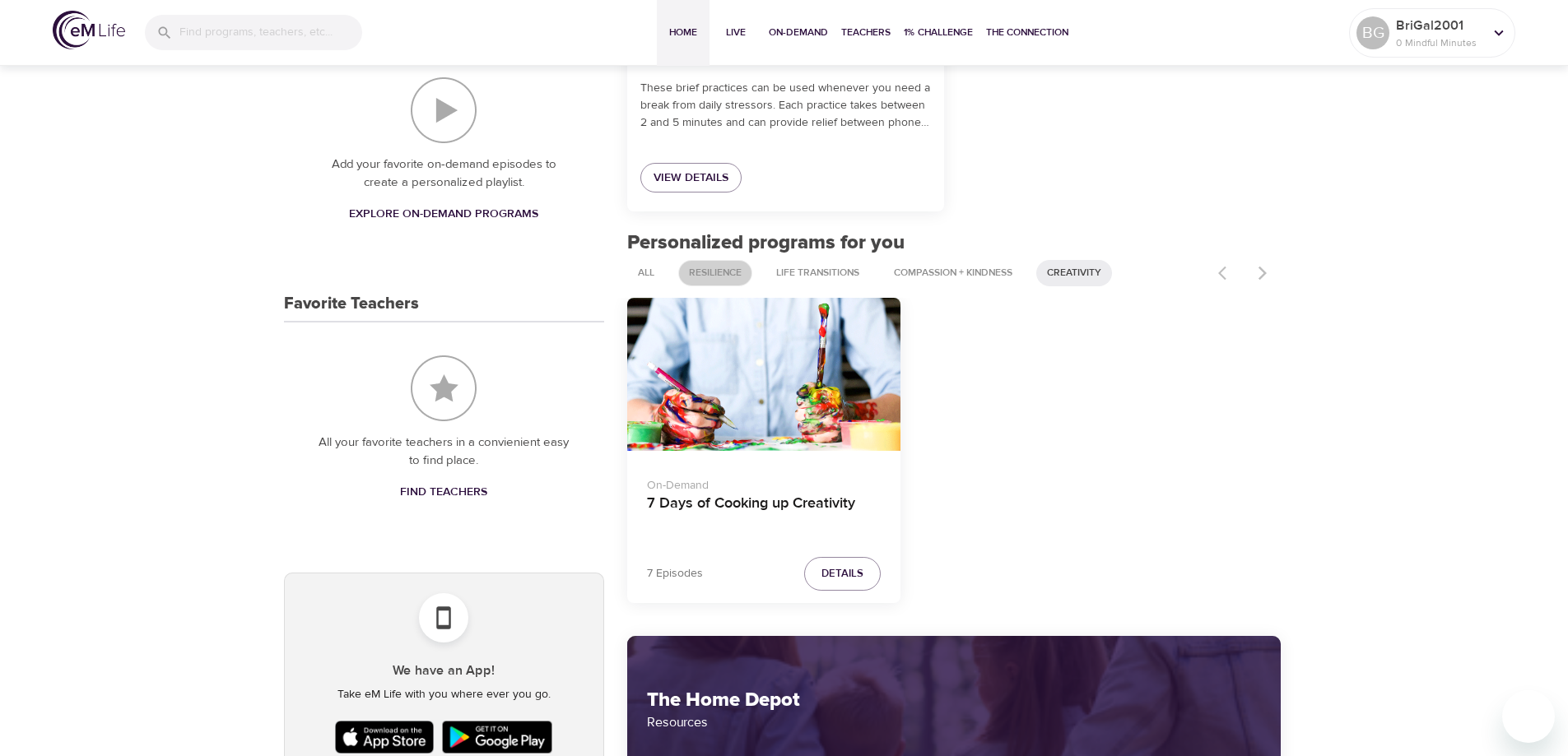
click at [717, 270] on span "Resilience" at bounding box center [716, 273] width 73 height 14
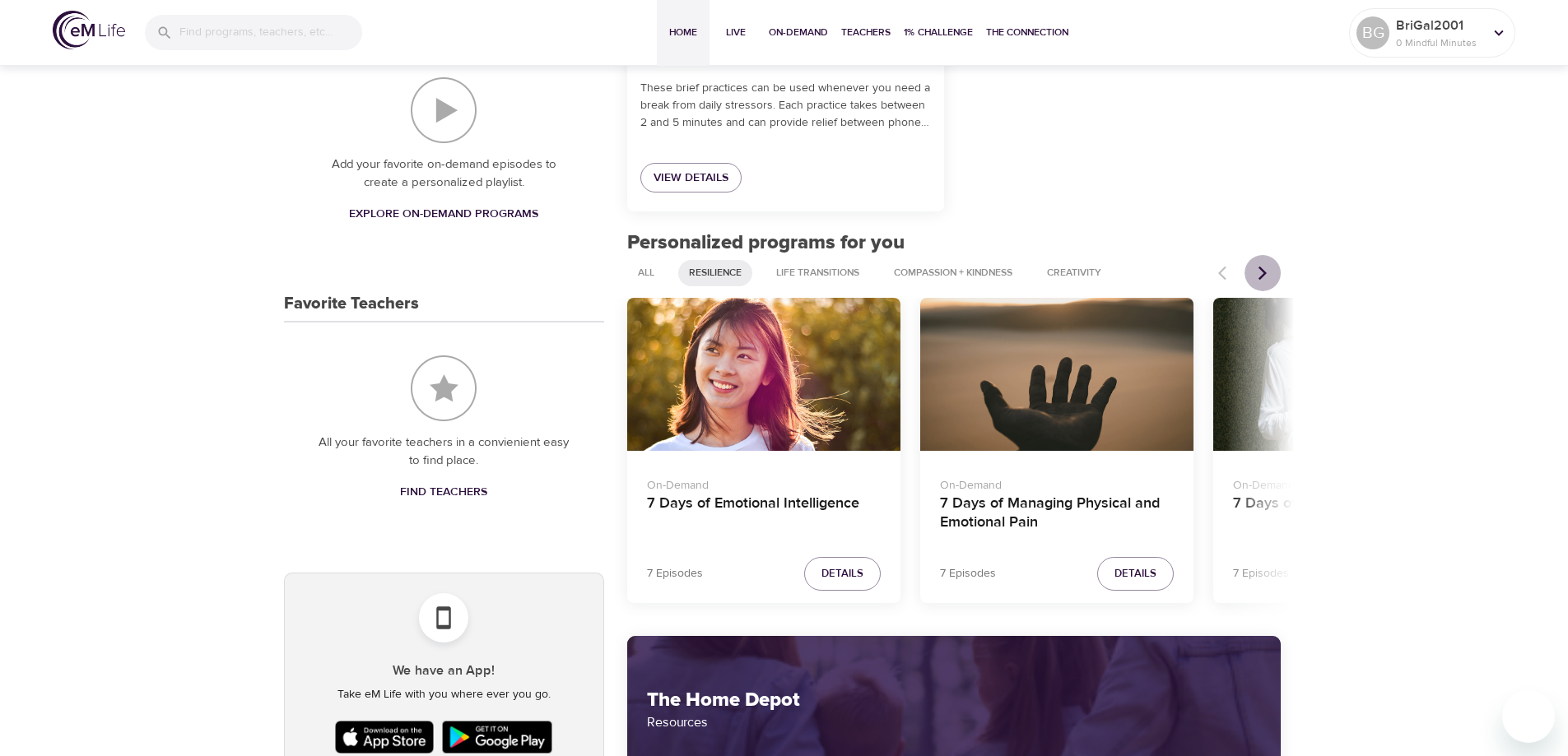
click at [1260, 276] on icon "Next items" at bounding box center [1262, 273] width 8 height 14
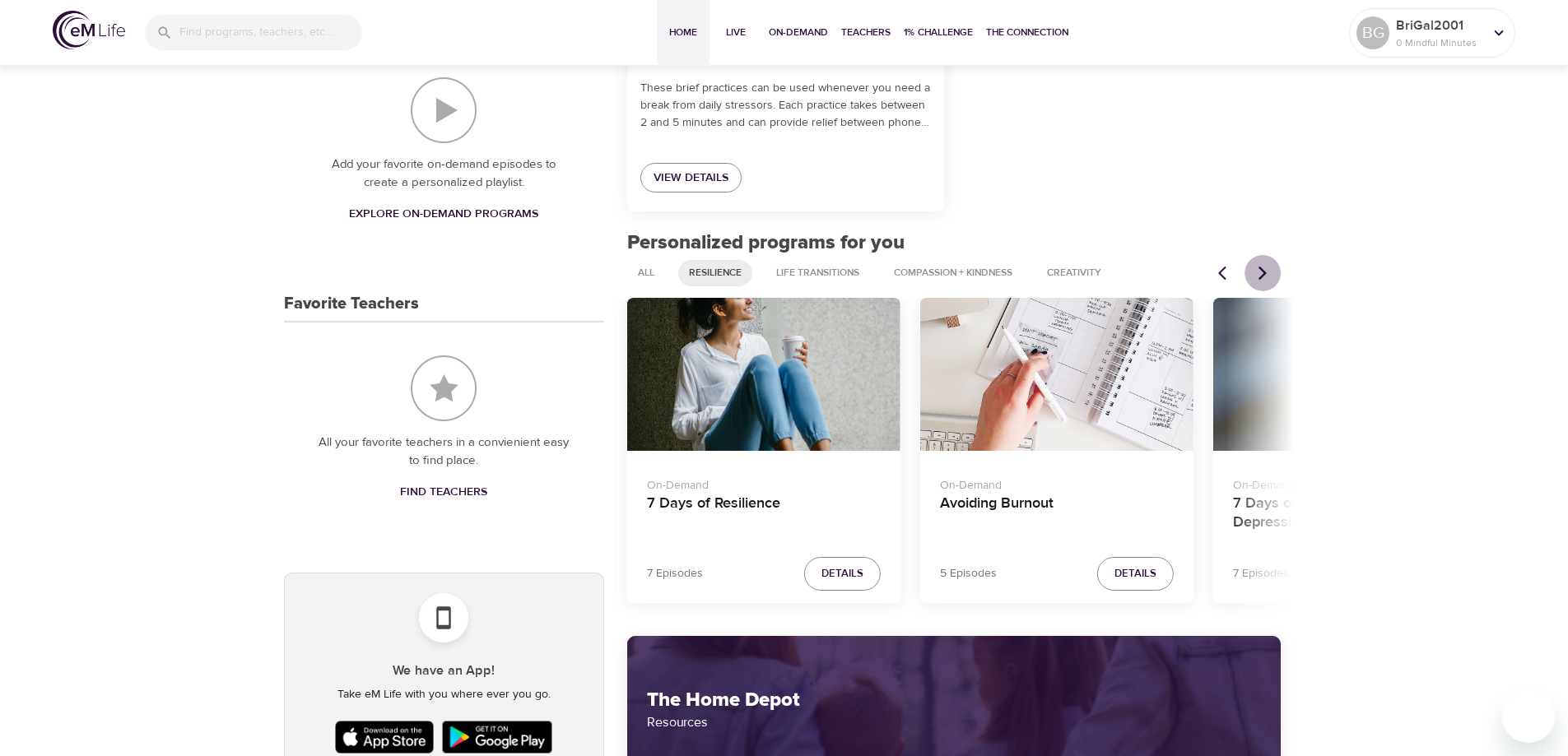
click at [1260, 276] on icon "Next items" at bounding box center [1262, 273] width 8 height 14
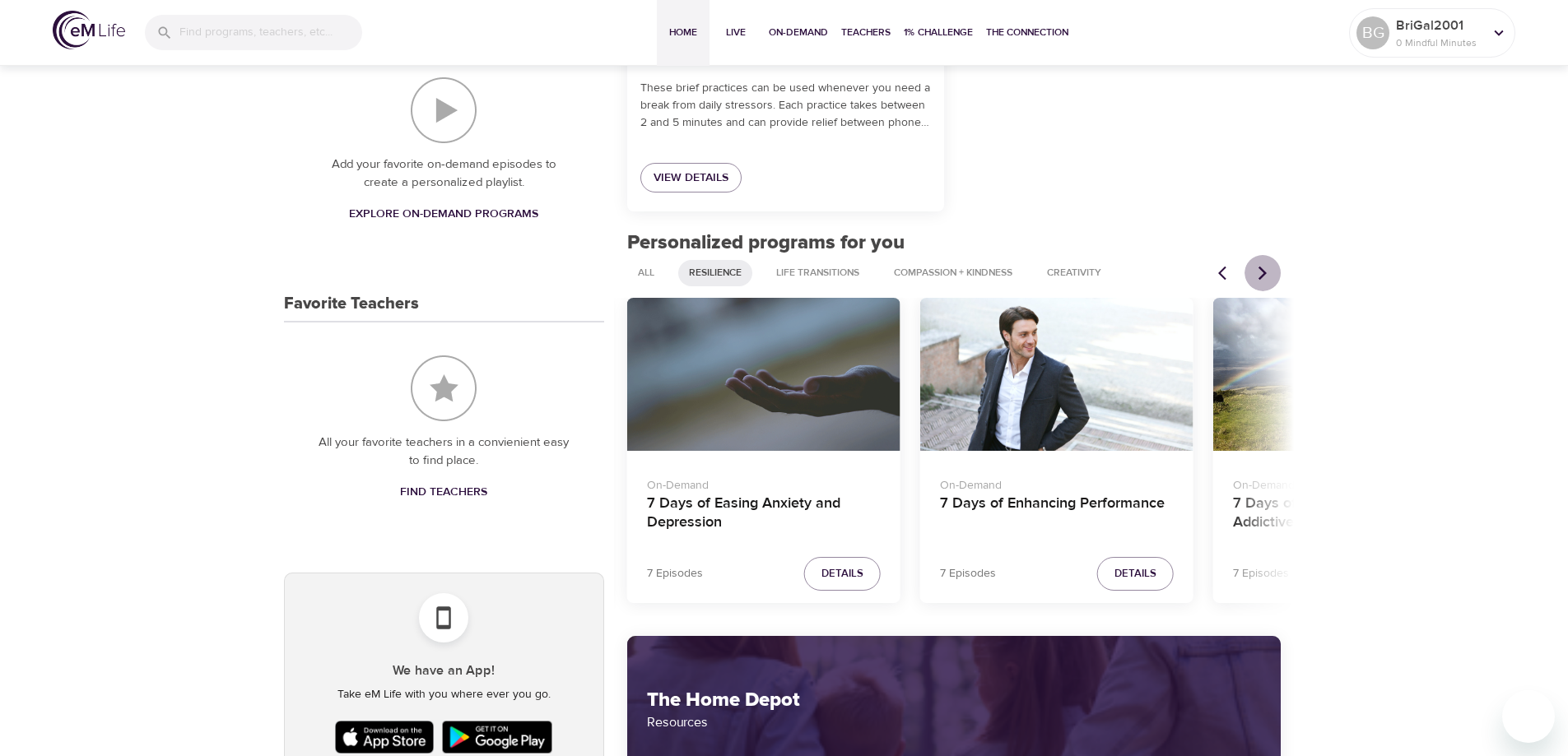
click at [1259, 274] on icon "Next items" at bounding box center [1262, 273] width 16 height 16
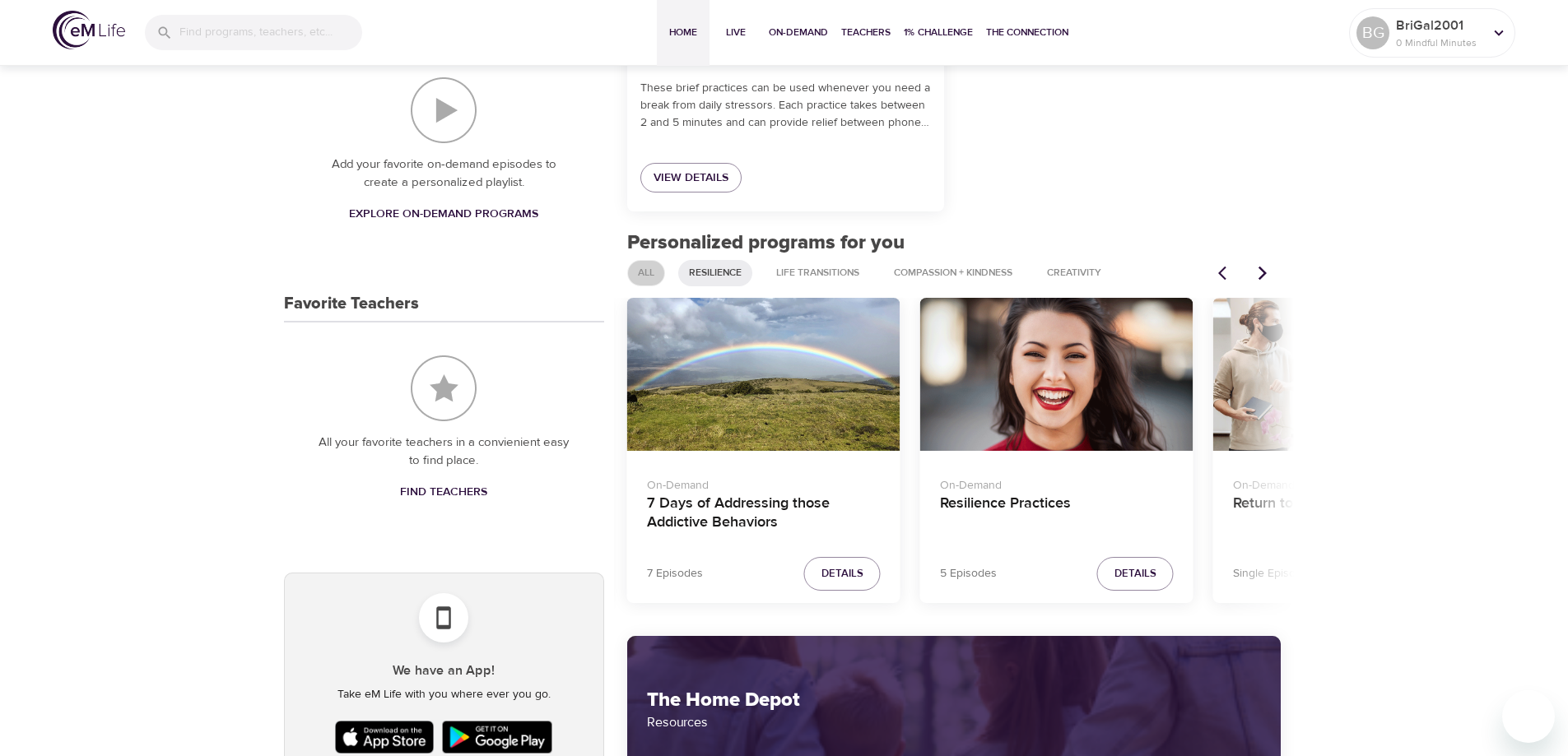
click at [635, 271] on span "All" at bounding box center [645, 273] width 36 height 14
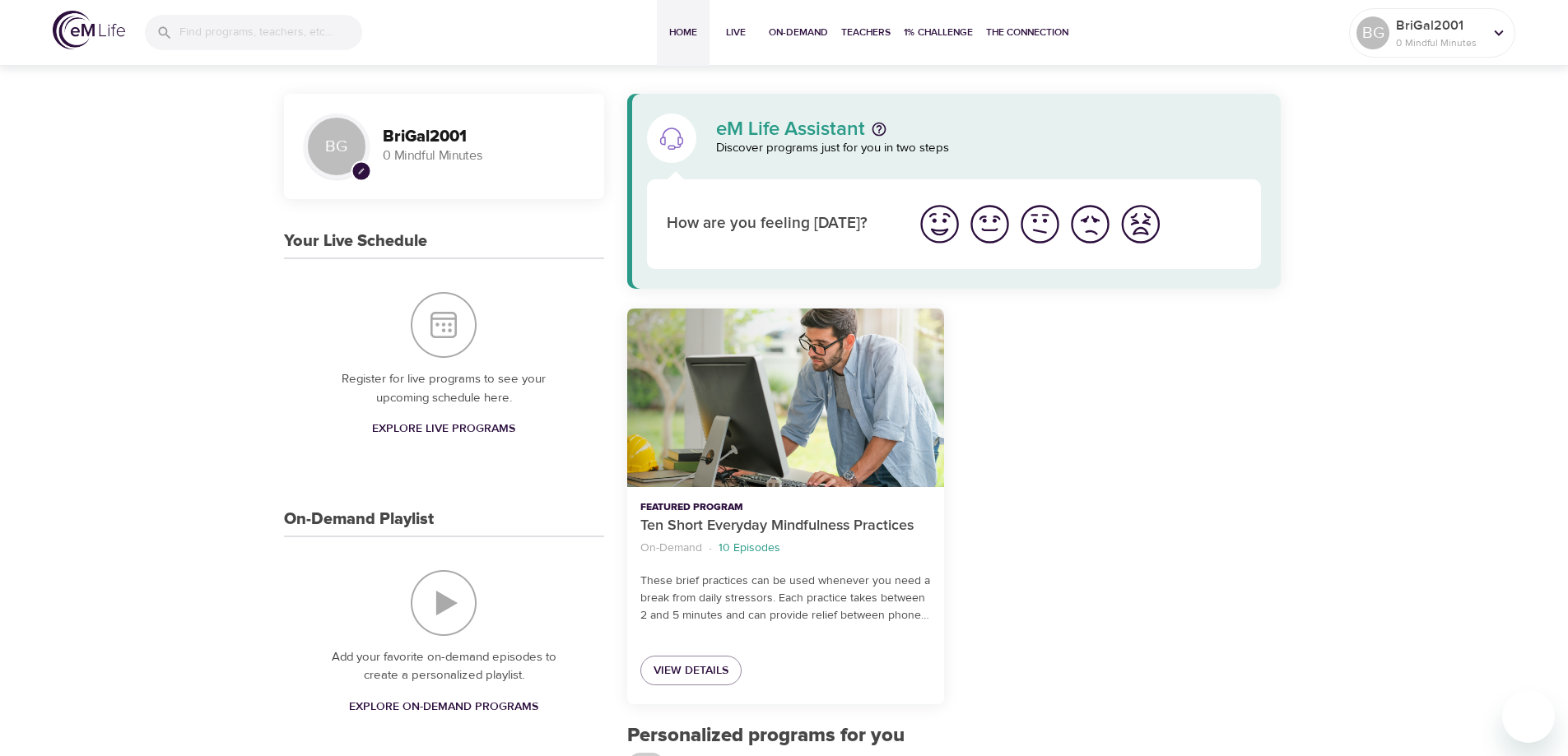
scroll to position [0, 0]
click at [85, 45] on img at bounding box center [89, 30] width 73 height 39
click at [1482, 28] on p "BriGal2001" at bounding box center [1439, 25] width 87 height 19
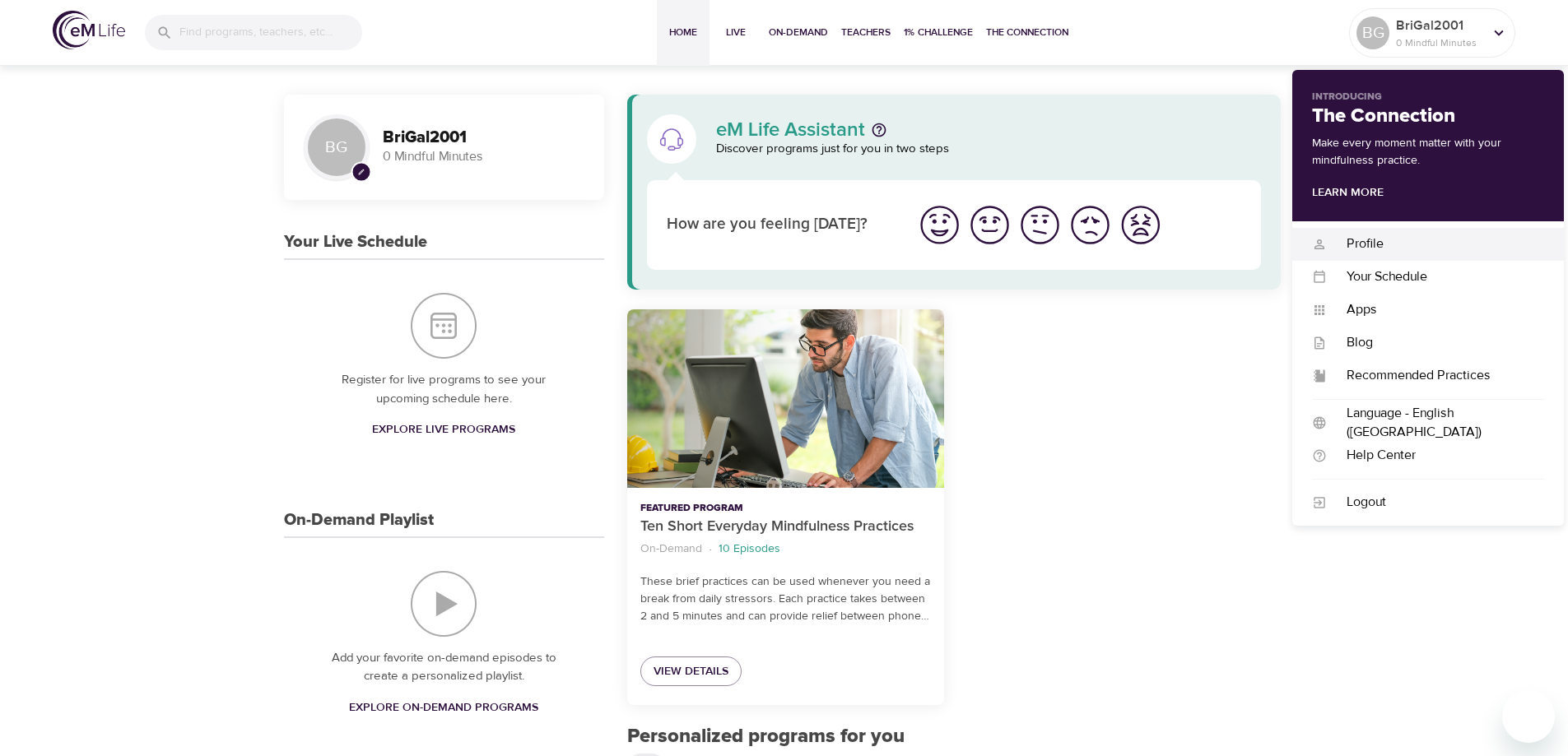
click at [1375, 253] on div "Profile" at bounding box center [1435, 244] width 217 height 19
